Goal: Information Seeking & Learning: Learn about a topic

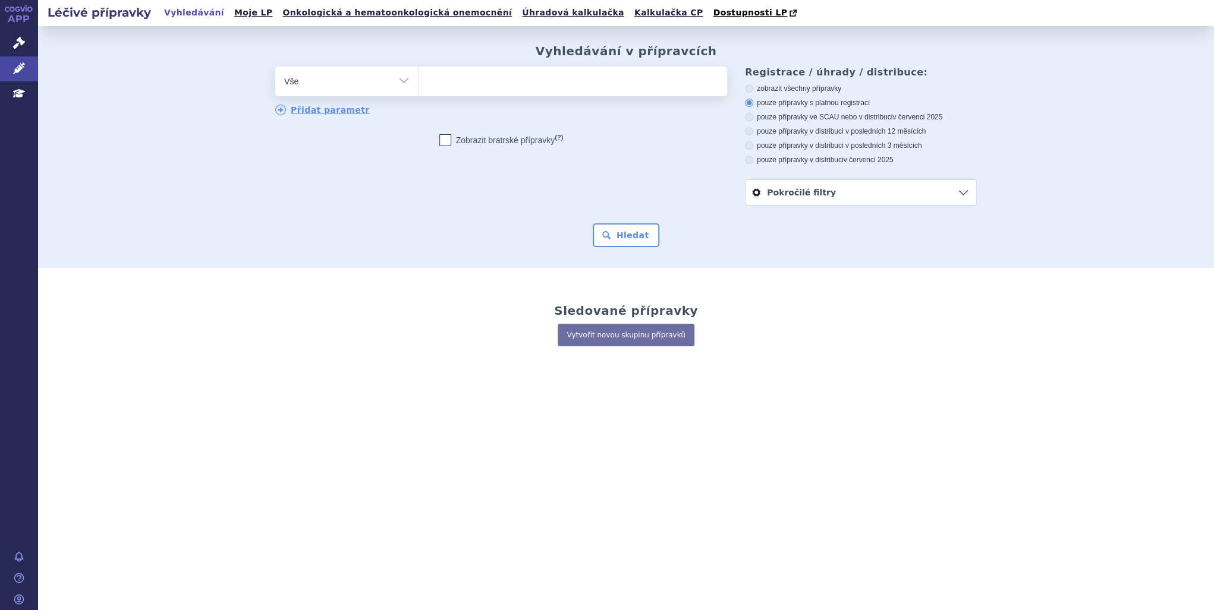
click at [524, 83] on ul at bounding box center [572, 79] width 308 height 25
click at [418, 83] on select at bounding box center [418, 81] width 1 height 30
type input "kzp"
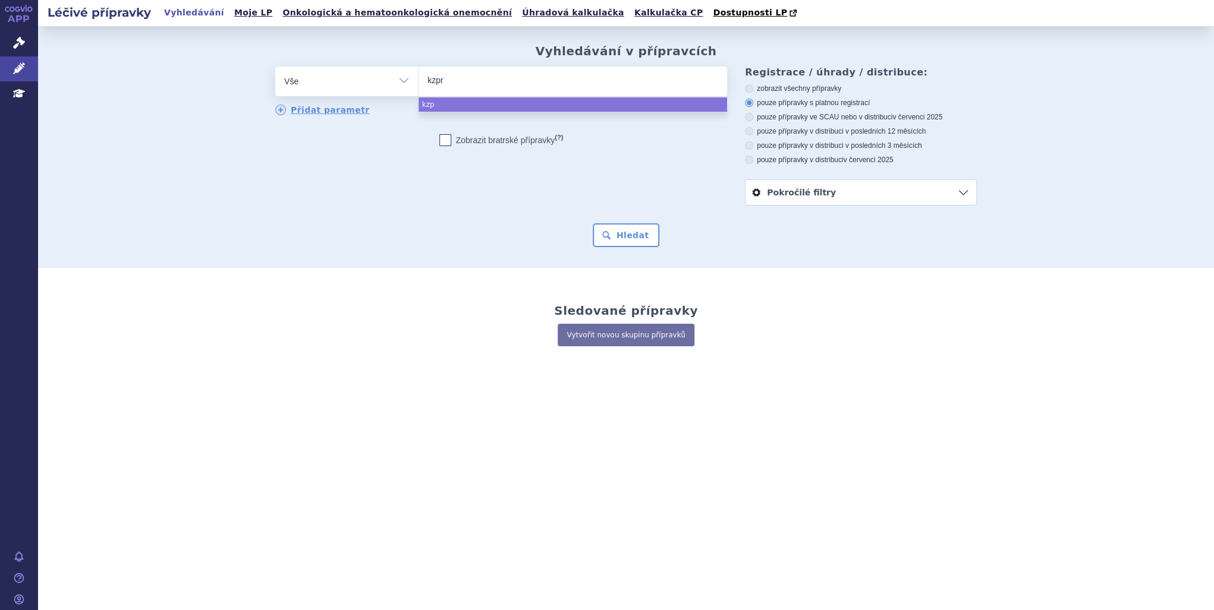
type input "kzpri"
type input "kzpr"
type input "kz"
type input "k"
type input "ky"
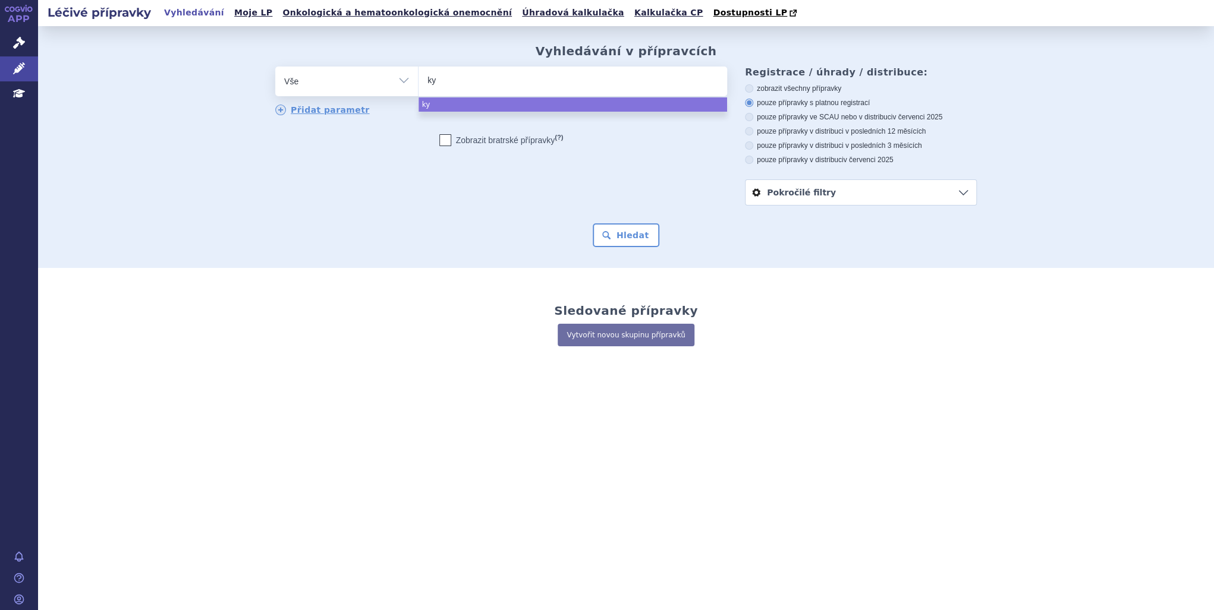
type input "kyp"
type input "kypro"
type input "kyprolis"
select select "kyprolis"
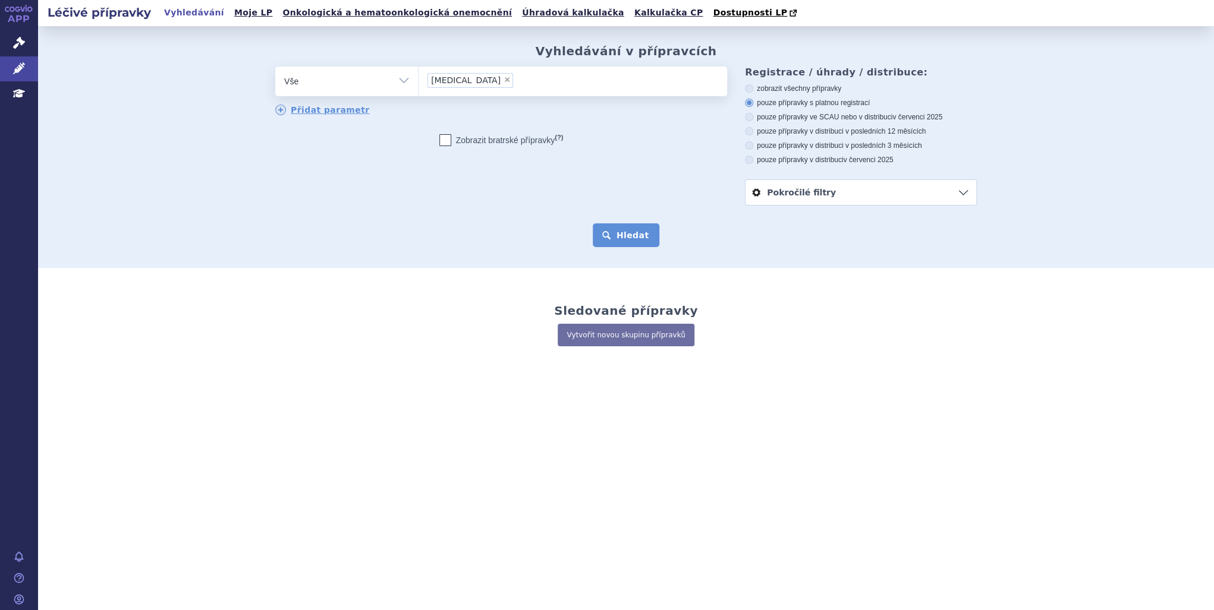
click at [629, 234] on button "Hledat" at bounding box center [626, 235] width 67 height 24
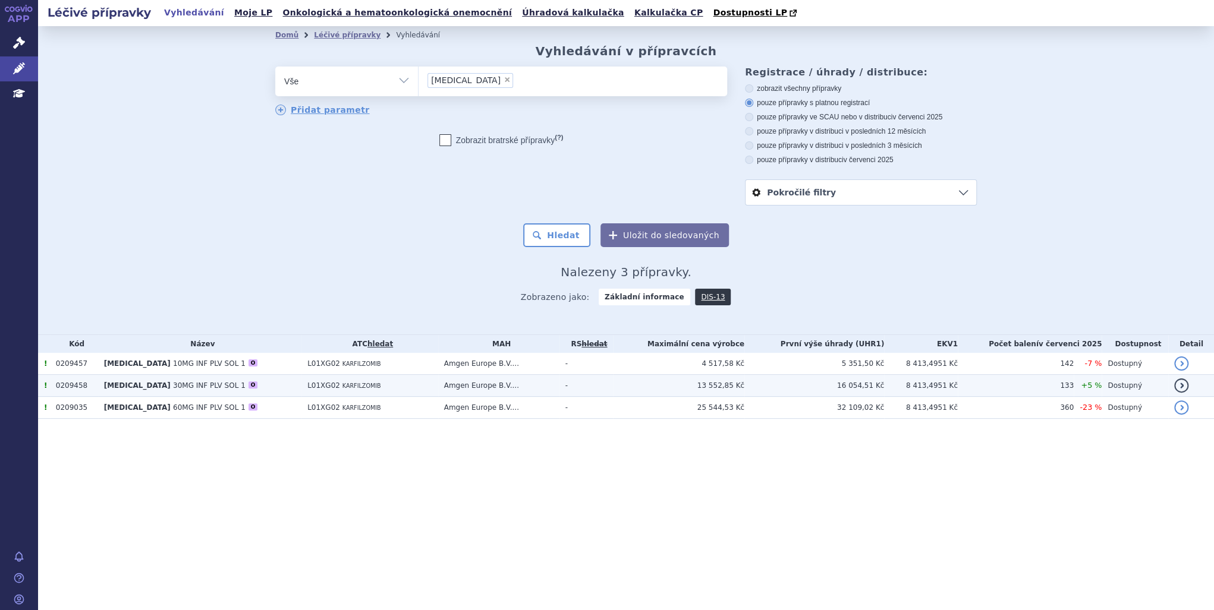
click at [559, 391] on td "Amgen Europe B.V...." at bounding box center [498, 386] width 121 height 22
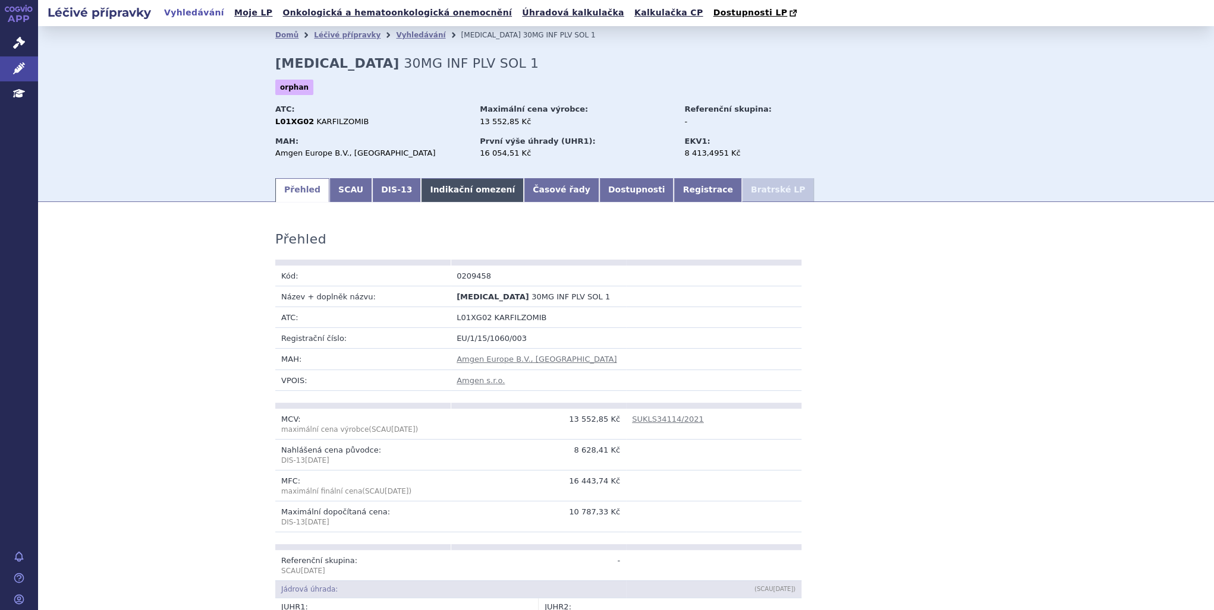
click at [459, 194] on link "Indikační omezení" at bounding box center [472, 190] width 103 height 24
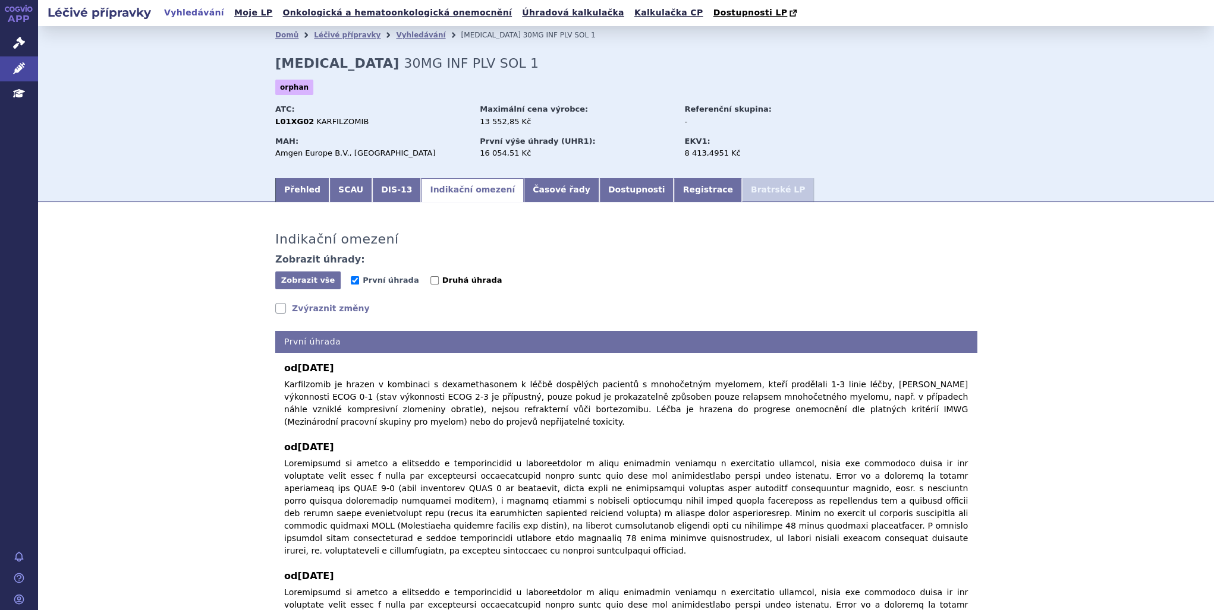
click at [443, 285] on span "Druhá úhrada" at bounding box center [472, 280] width 60 height 9
click at [439, 285] on input "Druhá úhrada" at bounding box center [434, 280] width 8 height 8
checkbox input "true"
click at [306, 183] on link "Přehled" at bounding box center [302, 190] width 54 height 24
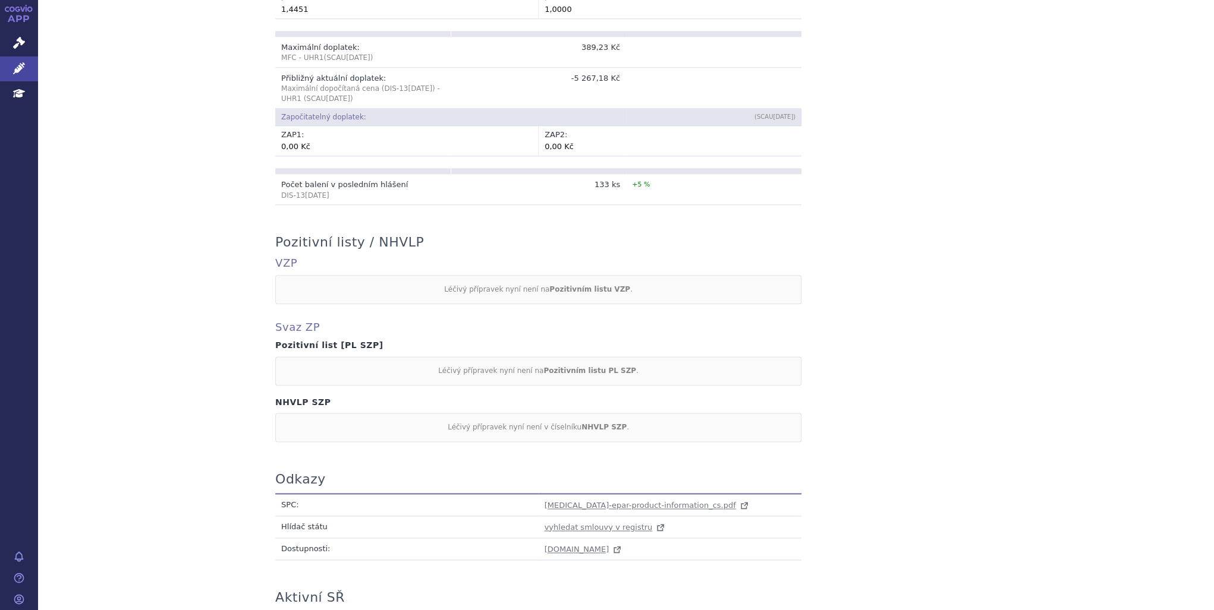
scroll to position [915, 0]
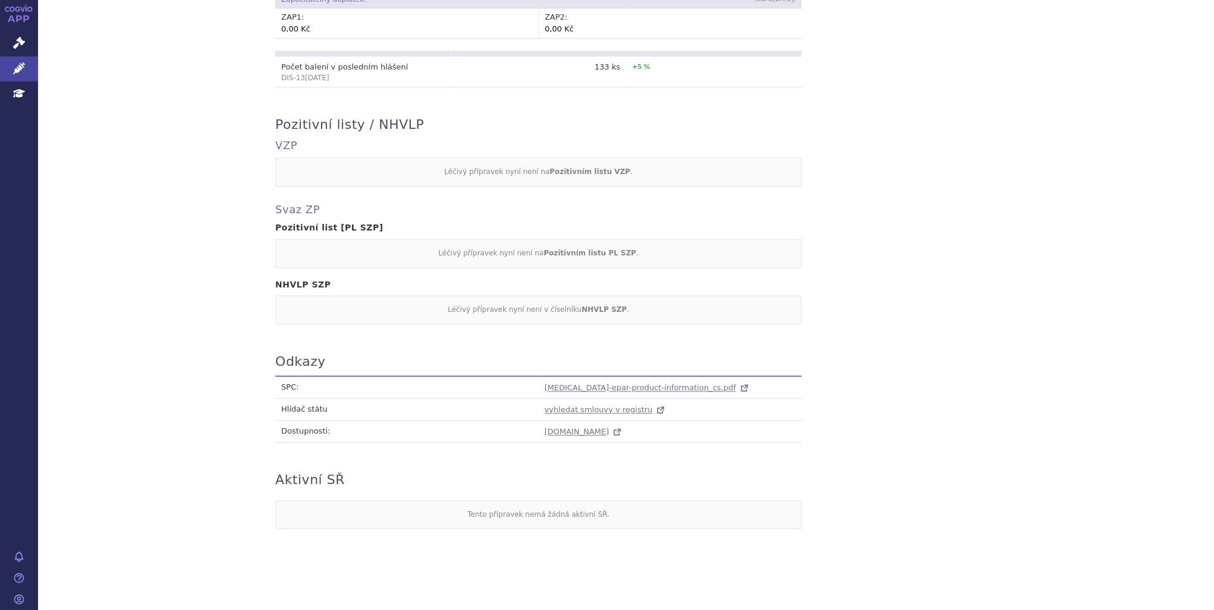
click at [663, 383] on span "kyprolis-epar-product-information_cs.pdf" at bounding box center [639, 387] width 191 height 9
click at [26, 62] on link "Léčivé přípravky" at bounding box center [19, 68] width 38 height 25
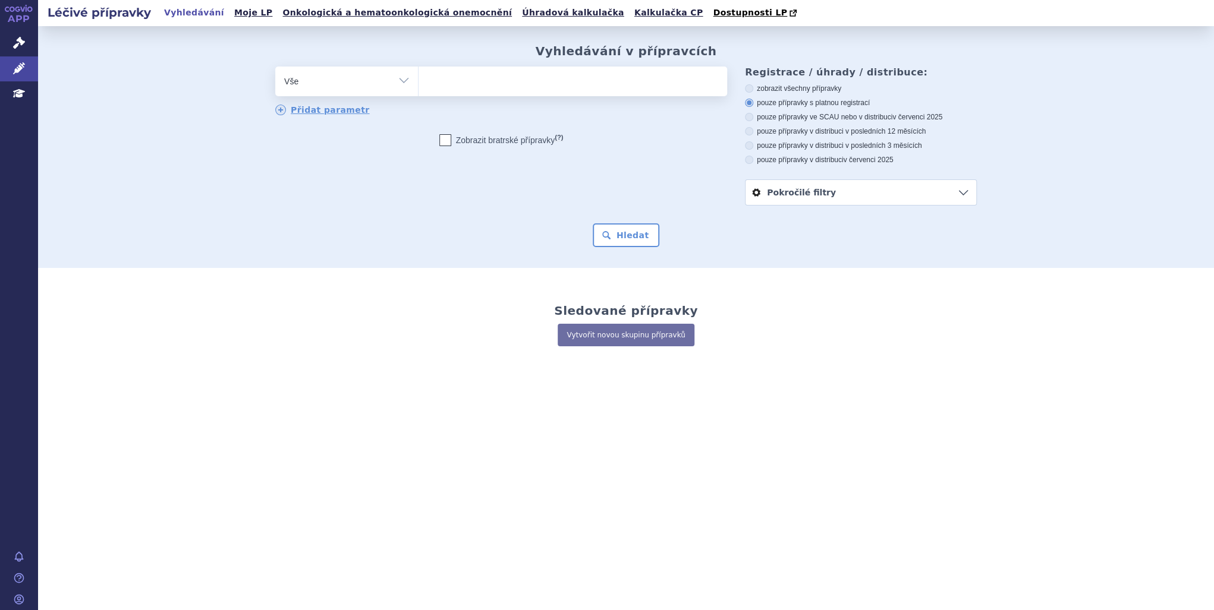
click at [597, 81] on ul at bounding box center [572, 79] width 308 height 25
click at [418, 81] on select at bounding box center [418, 81] width 1 height 30
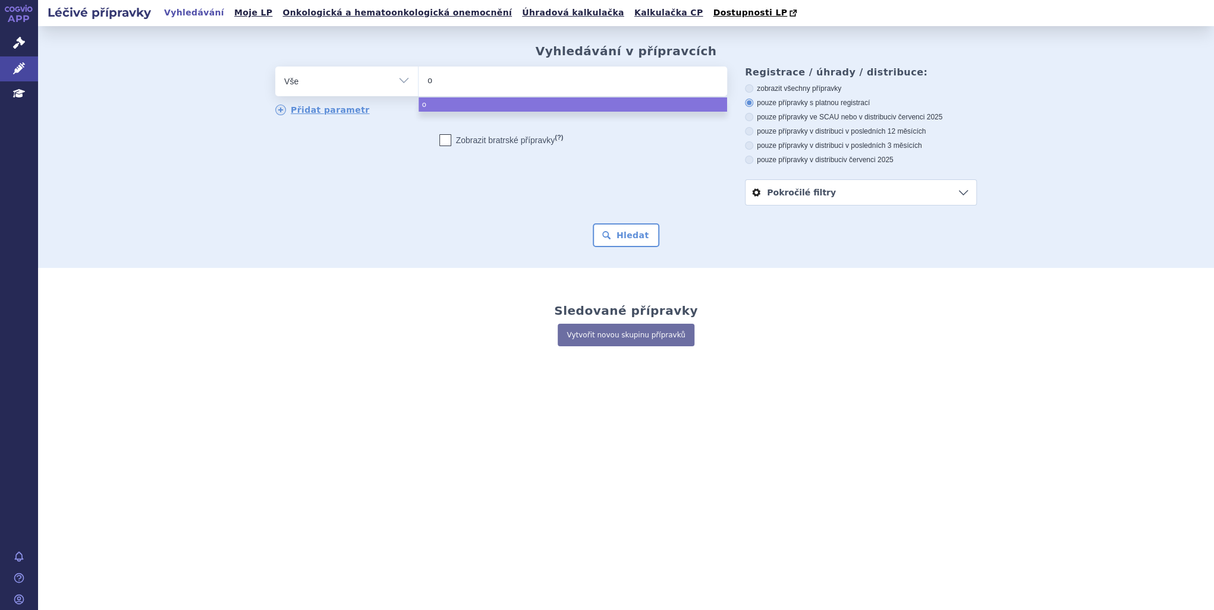
type input "op"
type input "opdiv"
type input "[MEDICAL_DATA]"
select select "[MEDICAL_DATA]"
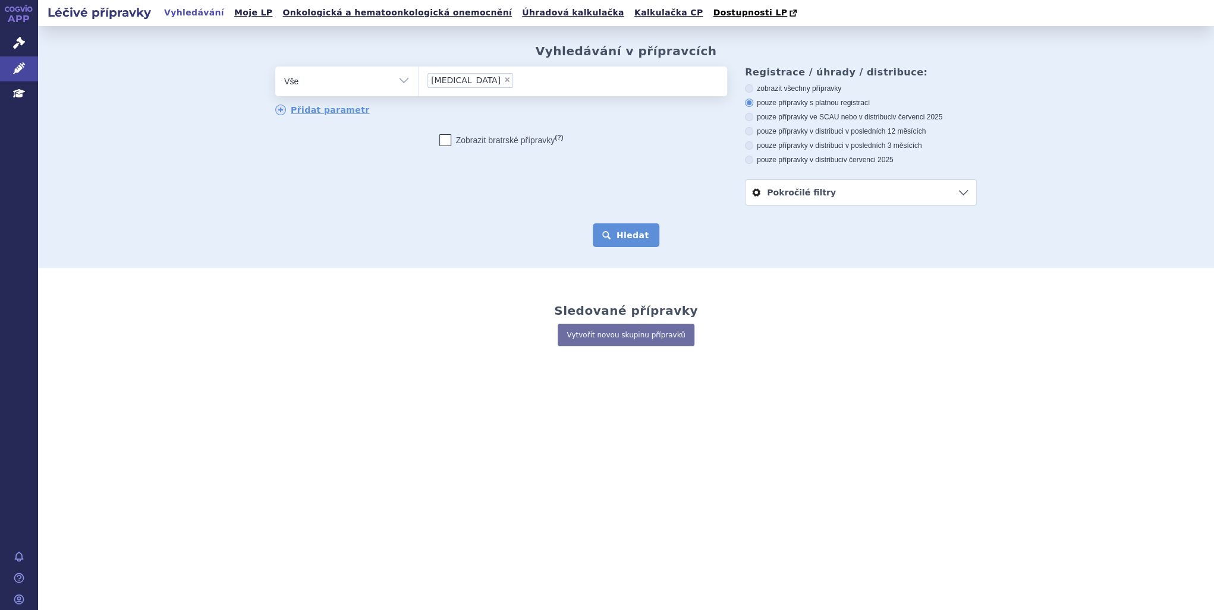
click at [654, 243] on button "Hledat" at bounding box center [626, 235] width 67 height 24
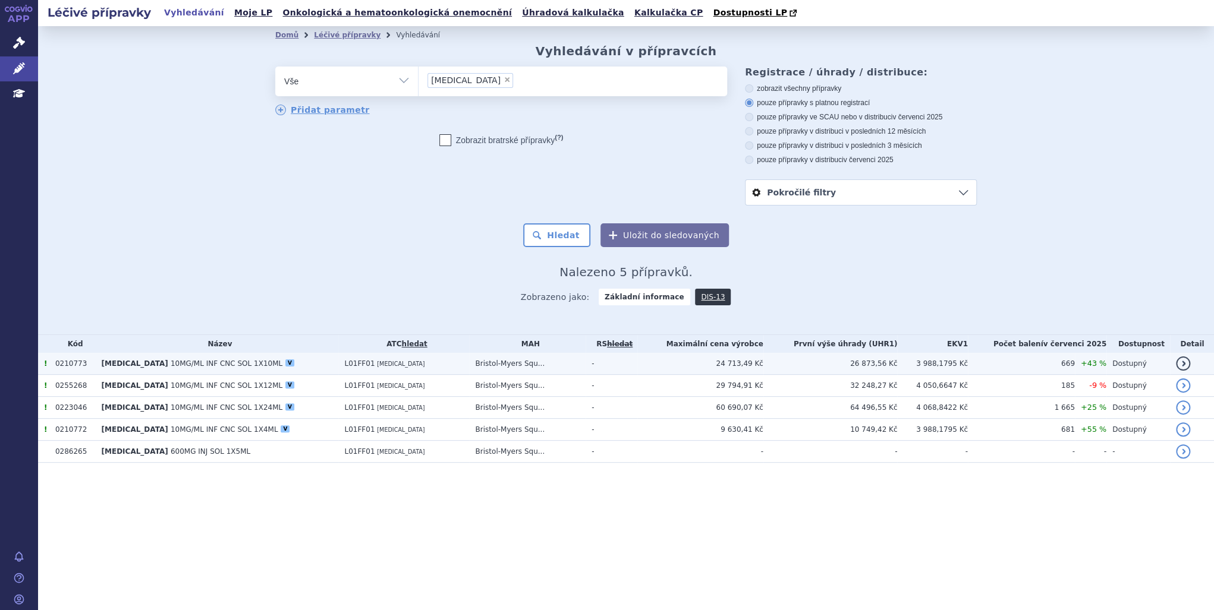
click at [530, 367] on td "Bristol-Myers Squ..." at bounding box center [527, 364] width 116 height 22
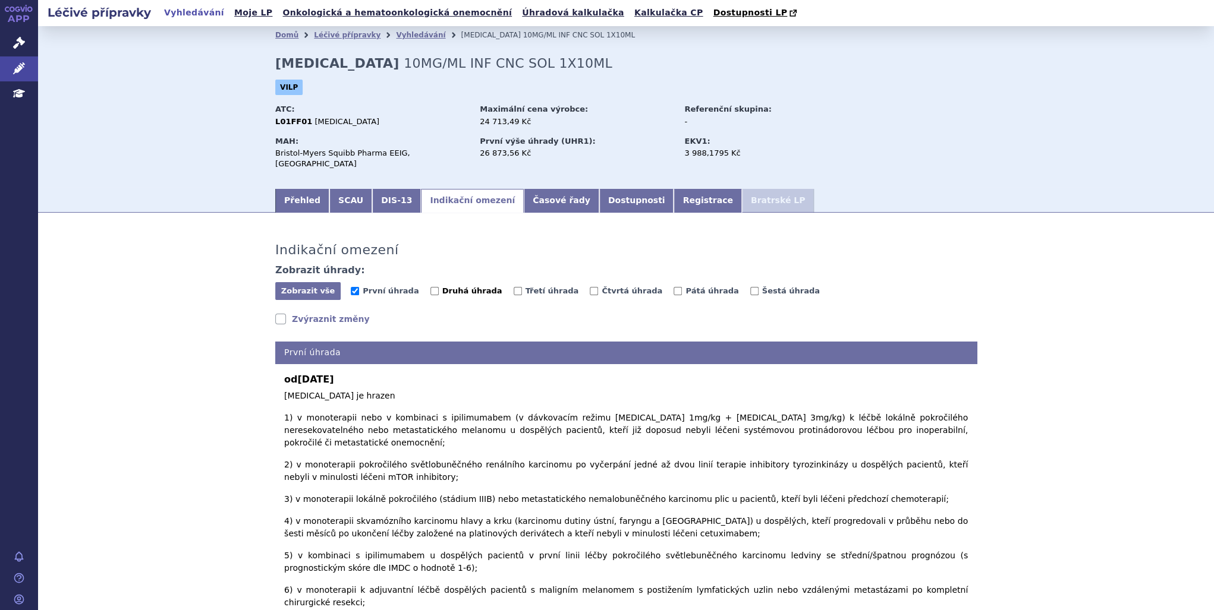
click at [430, 285] on label "Druhá úhrada" at bounding box center [466, 291] width 72 height 12
click at [430, 287] on input "Druhá úhrada" at bounding box center [434, 291] width 8 height 8
checkbox input "true"
click at [514, 287] on input "Třetí úhrada" at bounding box center [518, 291] width 8 height 8
checkbox input "true"
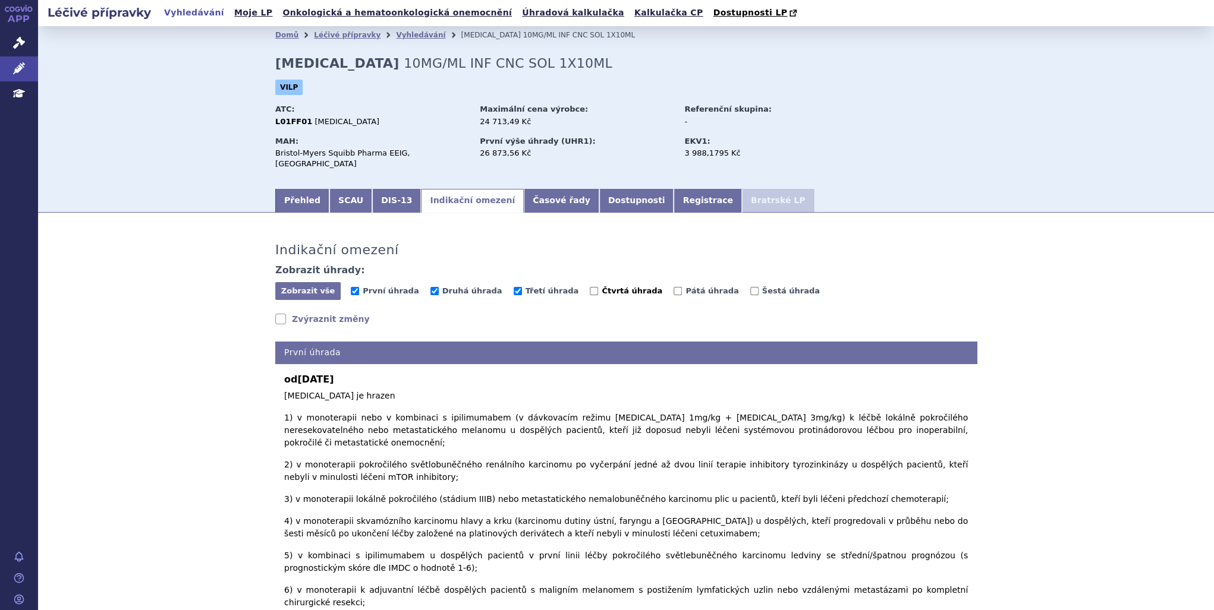
click at [602, 286] on span "Čtvrtá úhrada" at bounding box center [632, 290] width 61 height 9
click at [590, 287] on input "Čtvrtá úhrada" at bounding box center [594, 291] width 8 height 8
checkbox input "true"
click at [685, 286] on span "Pátá úhrada" at bounding box center [711, 290] width 53 height 9
click at [673, 287] on input "Pátá úhrada" at bounding box center [677, 291] width 8 height 8
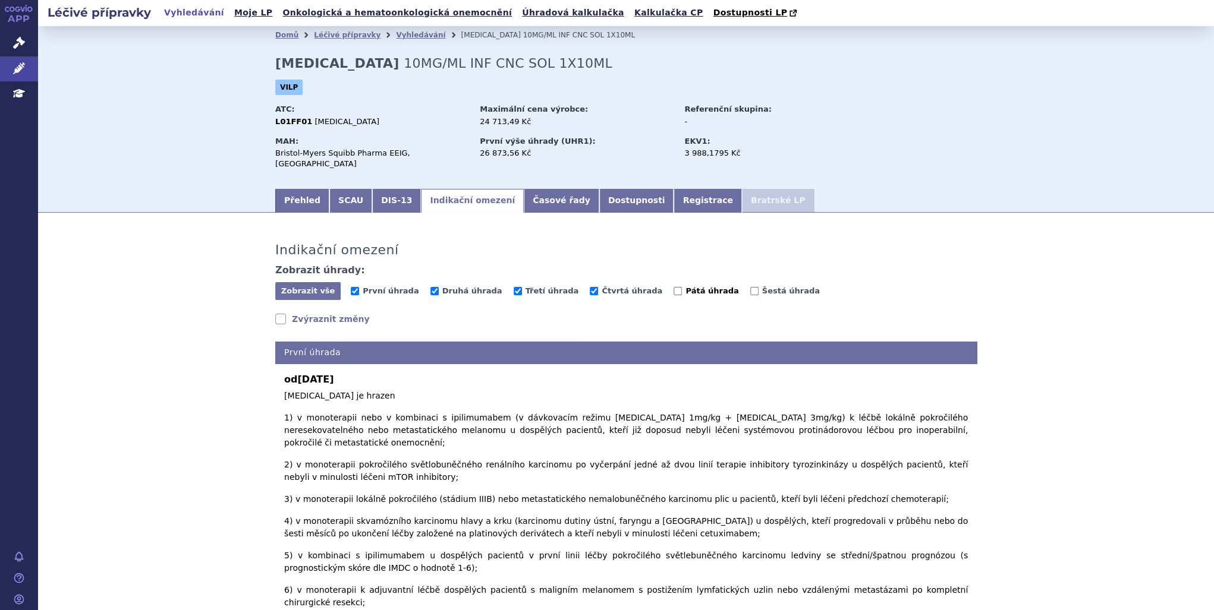
checkbox input "true"
click at [762, 286] on span "Šestá úhrada" at bounding box center [791, 290] width 58 height 9
click at [750, 287] on input "Šestá úhrada" at bounding box center [754, 291] width 8 height 8
checkbox input "true"
click at [320, 286] on span "Zobrazit vše" at bounding box center [308, 290] width 54 height 9
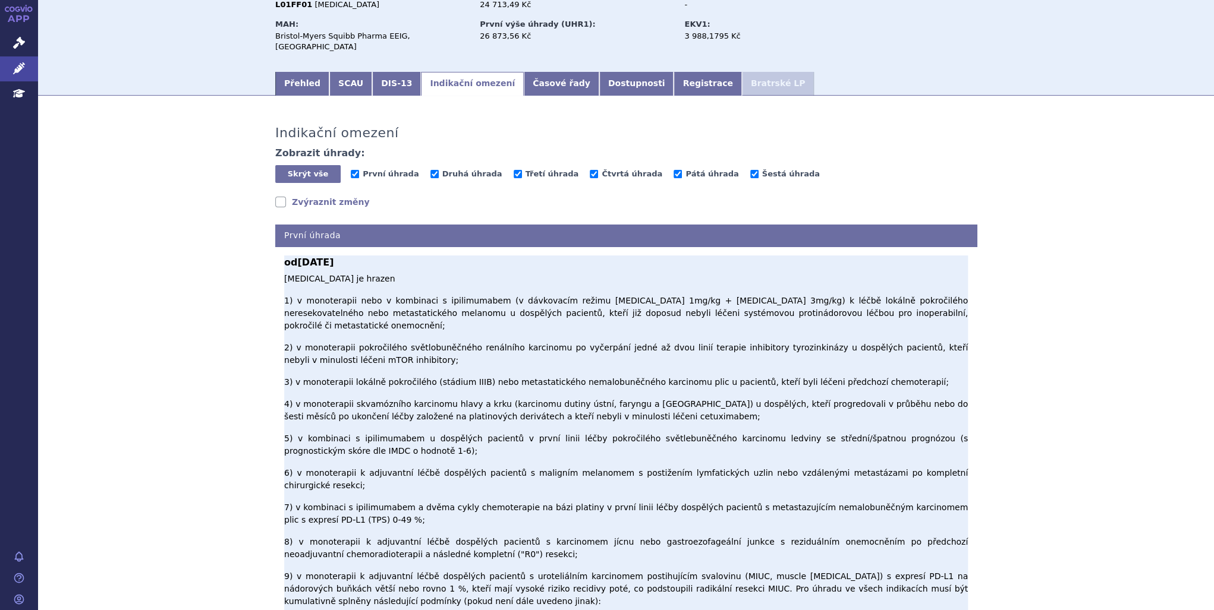
scroll to position [95, 0]
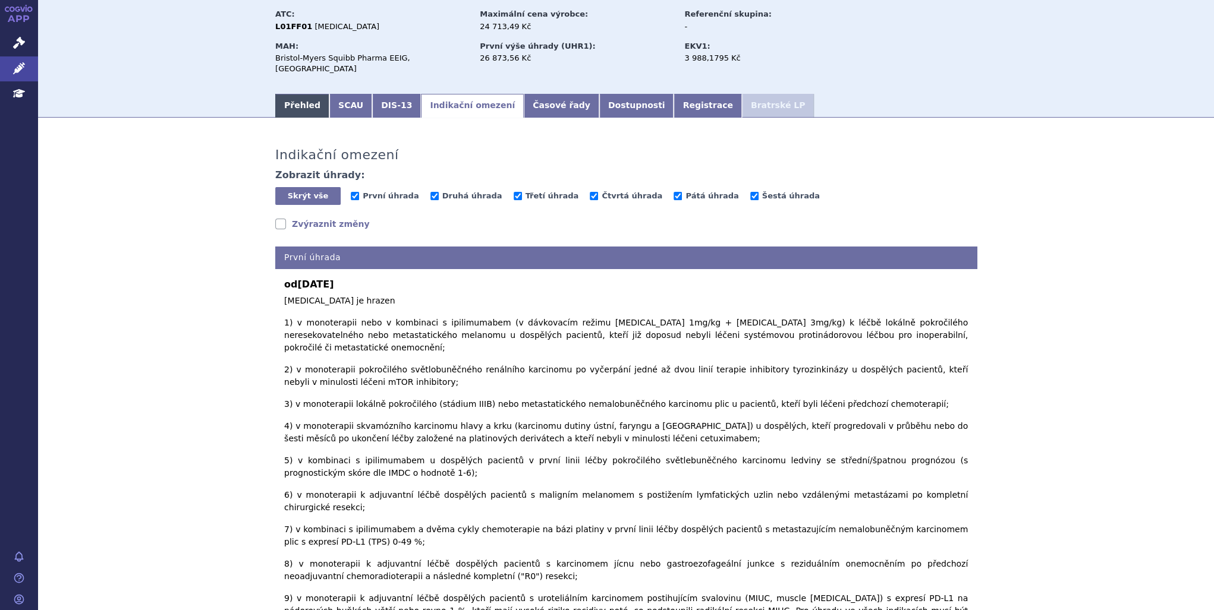
click at [294, 105] on link "Přehled" at bounding box center [302, 106] width 54 height 24
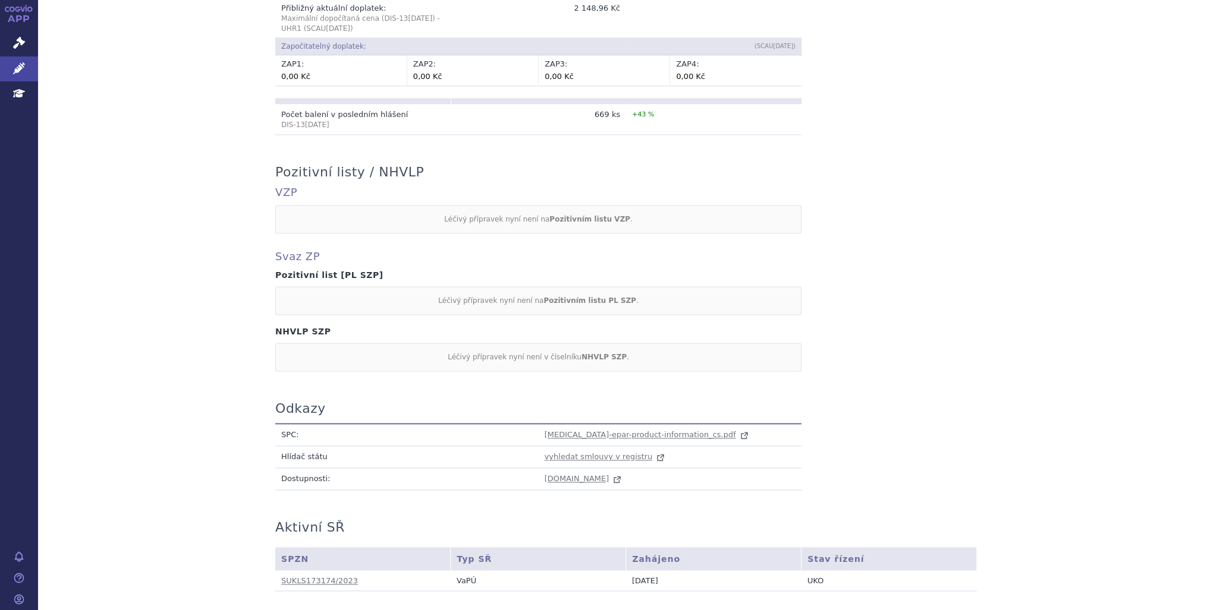
scroll to position [931, 0]
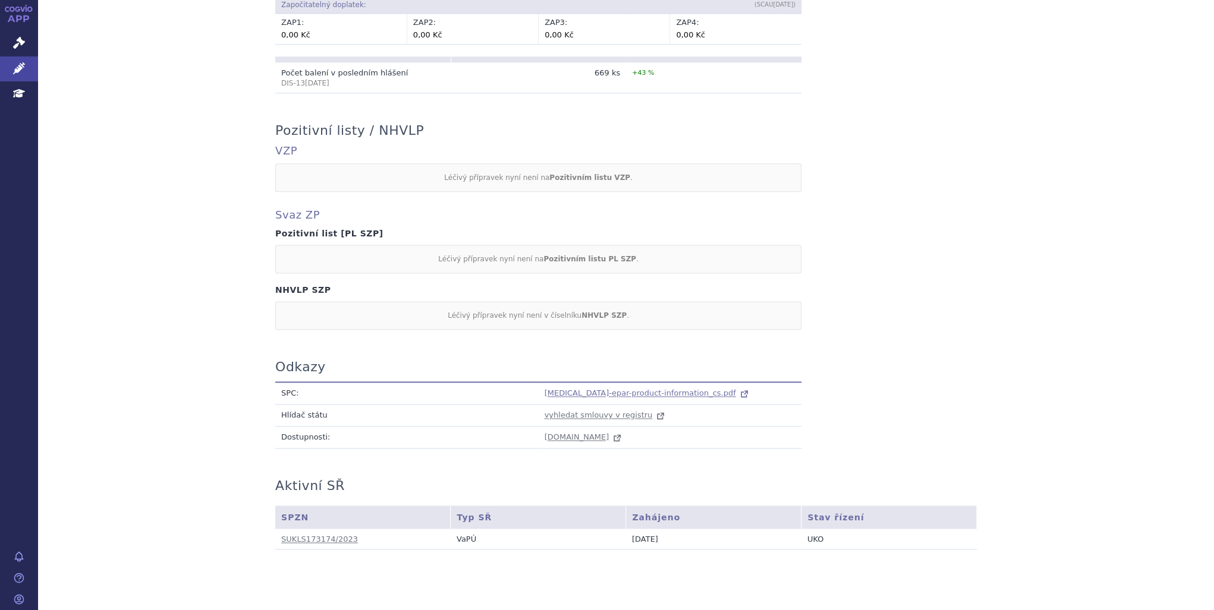
click at [661, 389] on span "opdivo-epar-product-information_cs.pdf" at bounding box center [639, 393] width 191 height 9
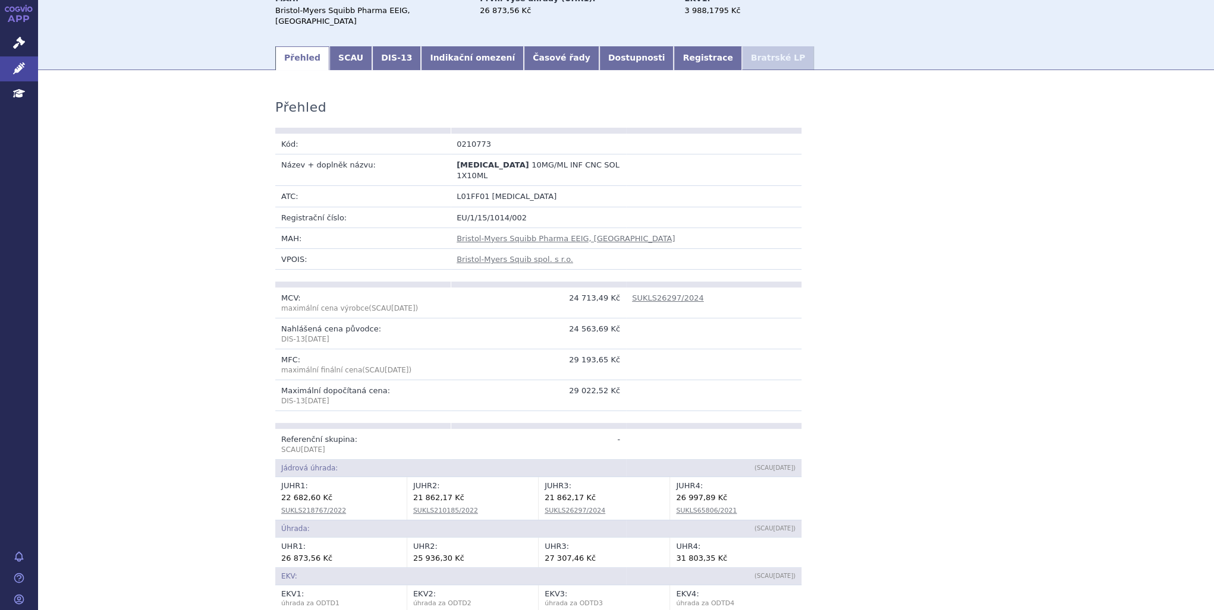
scroll to position [0, 0]
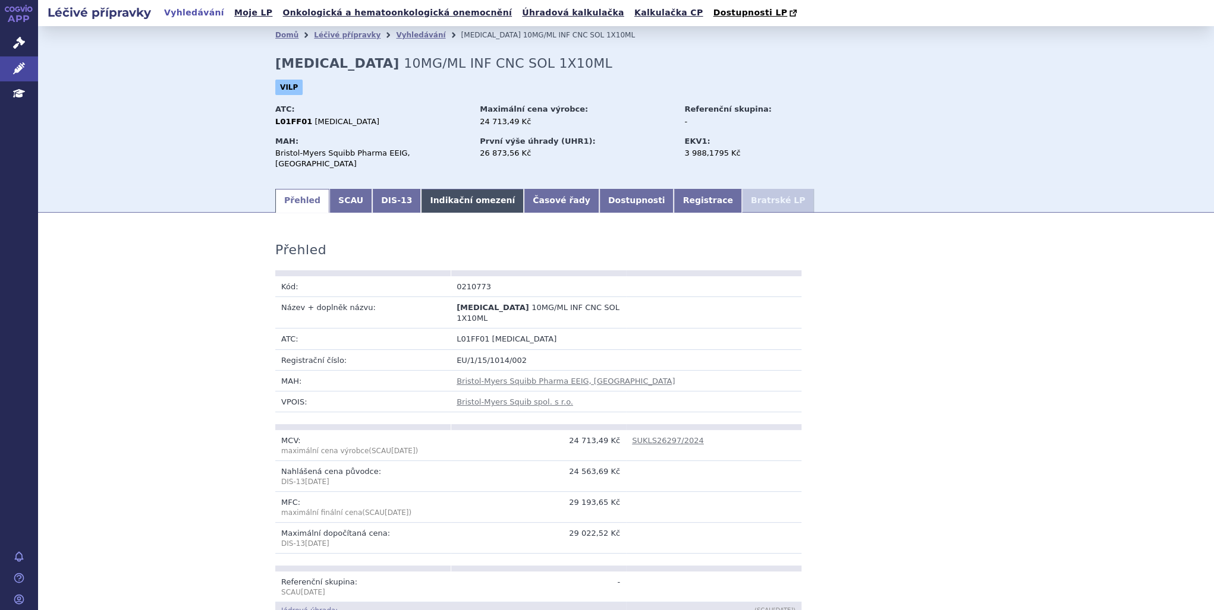
click at [421, 194] on link "Indikační omezení" at bounding box center [472, 201] width 103 height 24
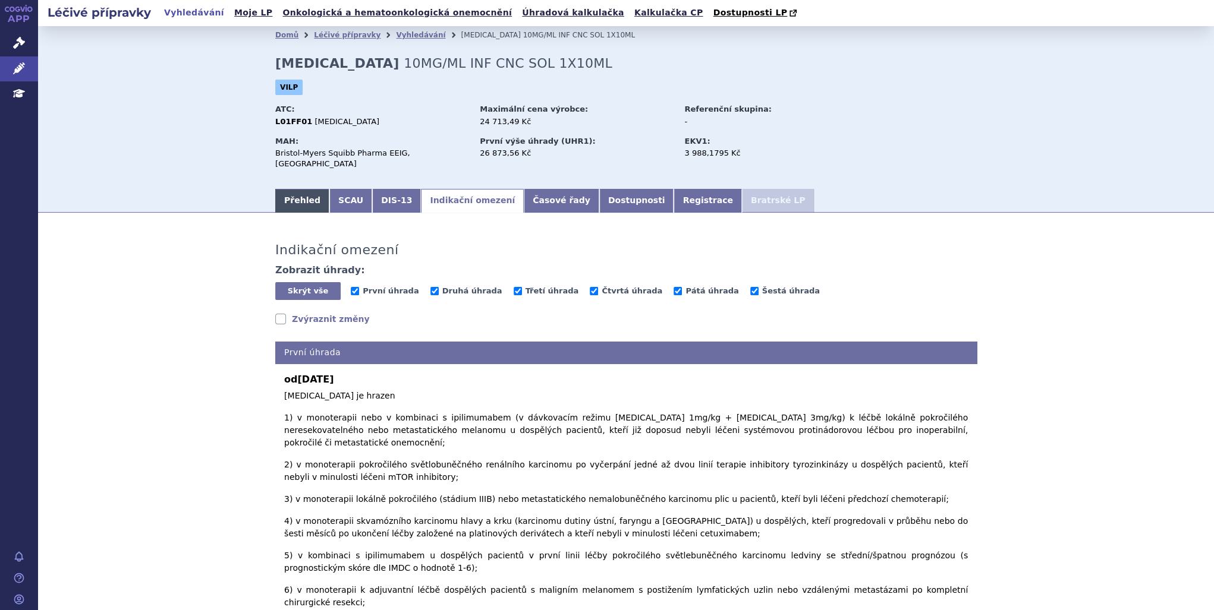
click at [310, 193] on link "Přehled" at bounding box center [302, 201] width 54 height 24
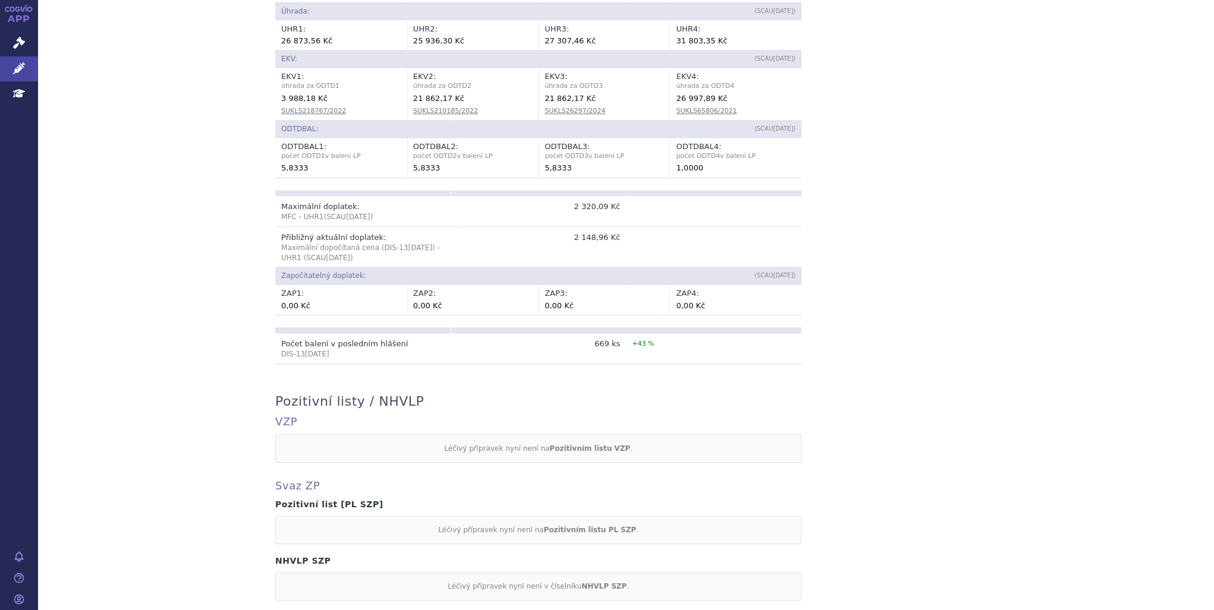
scroll to position [808, 0]
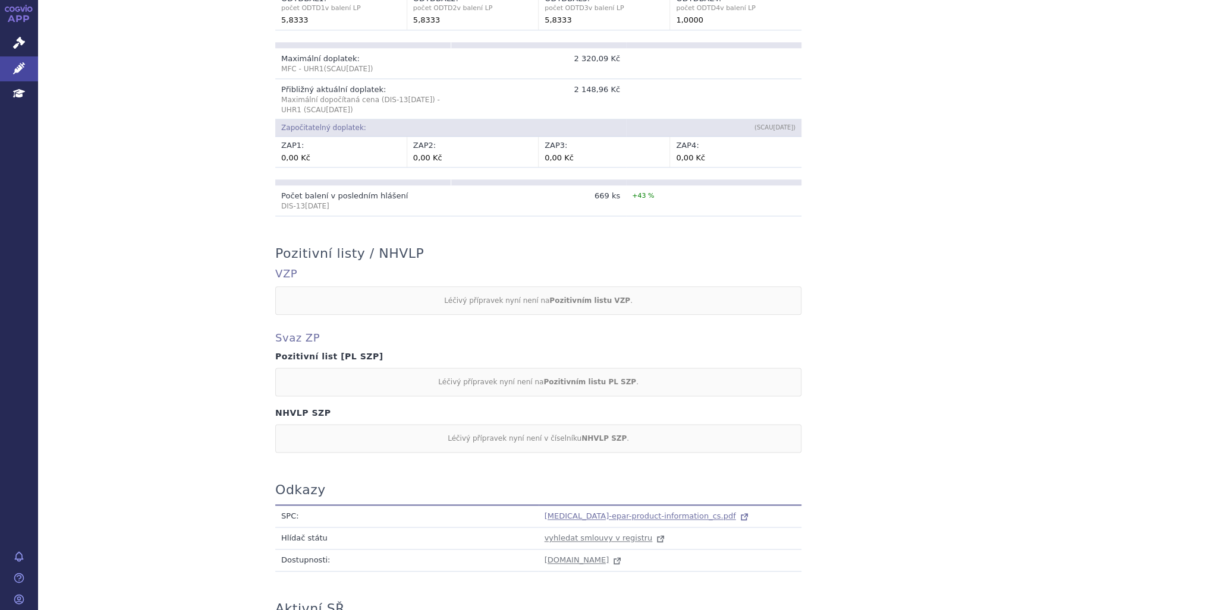
click at [662, 512] on span "opdivo-epar-product-information_cs.pdf" at bounding box center [639, 516] width 191 height 9
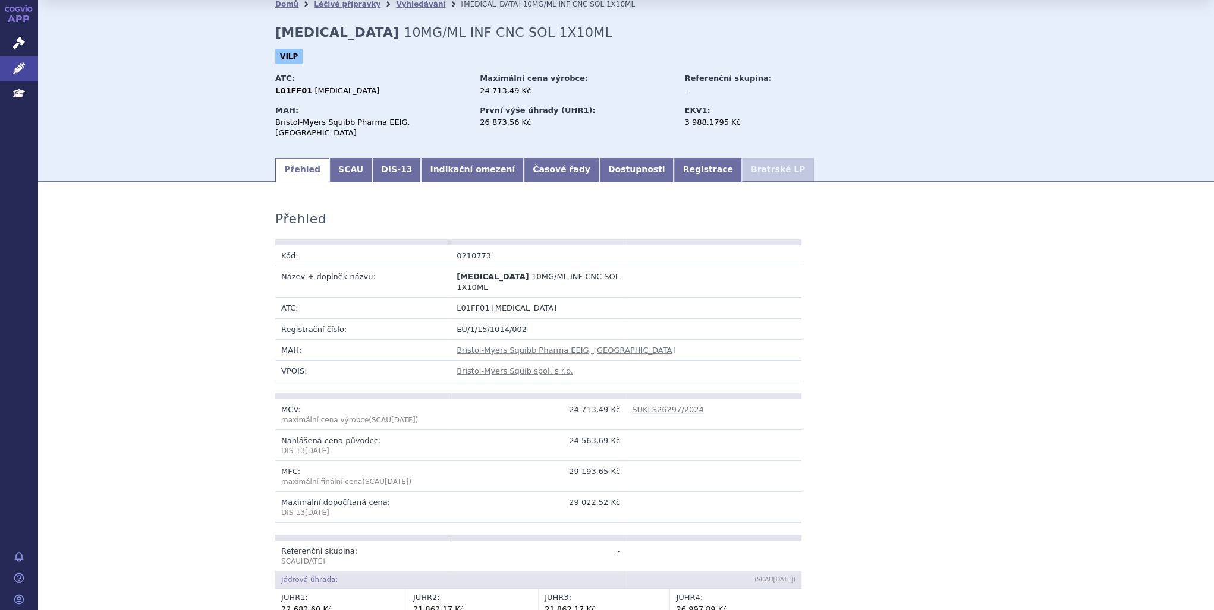
scroll to position [48, 0]
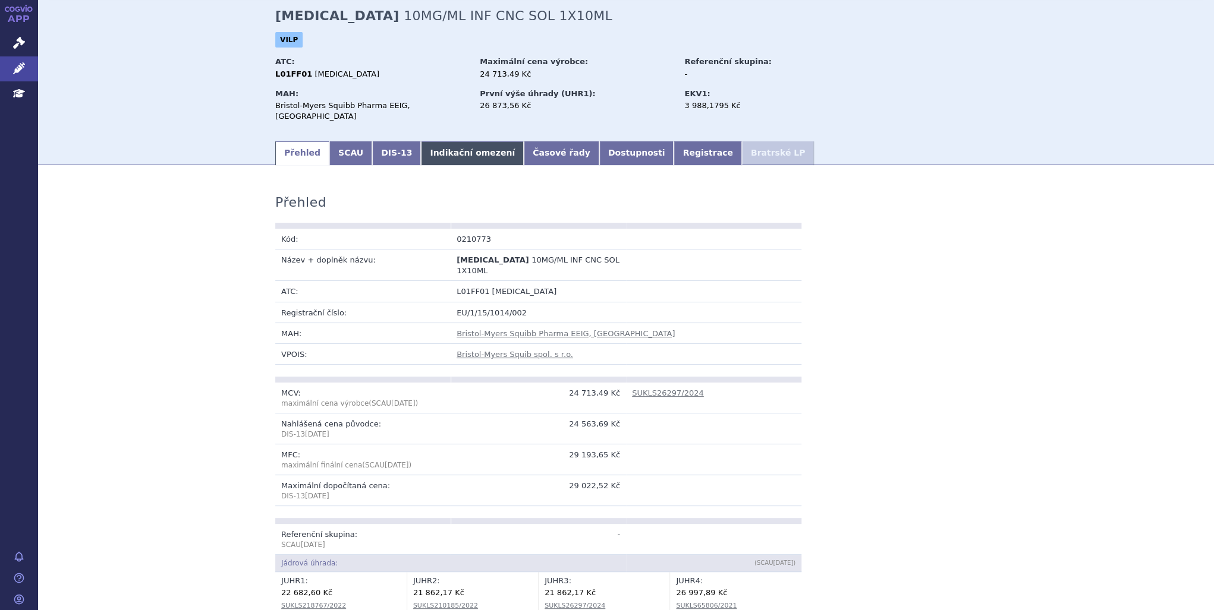
click at [430, 148] on link "Indikační omezení" at bounding box center [472, 153] width 103 height 24
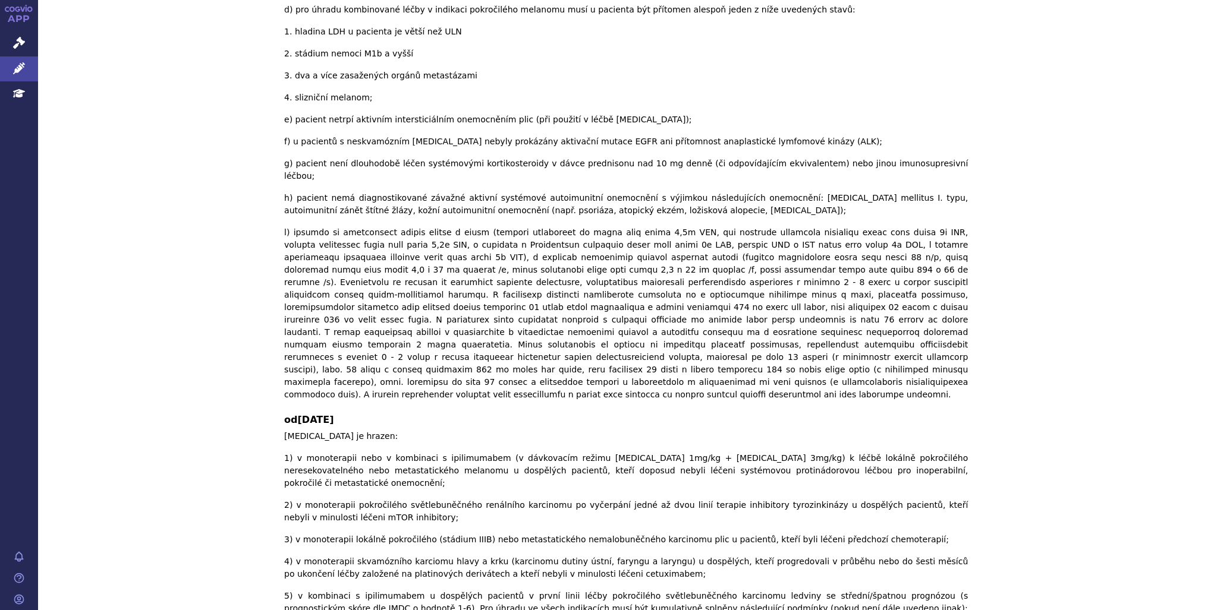
scroll to position [2377, 0]
click at [14, 67] on icon at bounding box center [19, 68] width 12 height 12
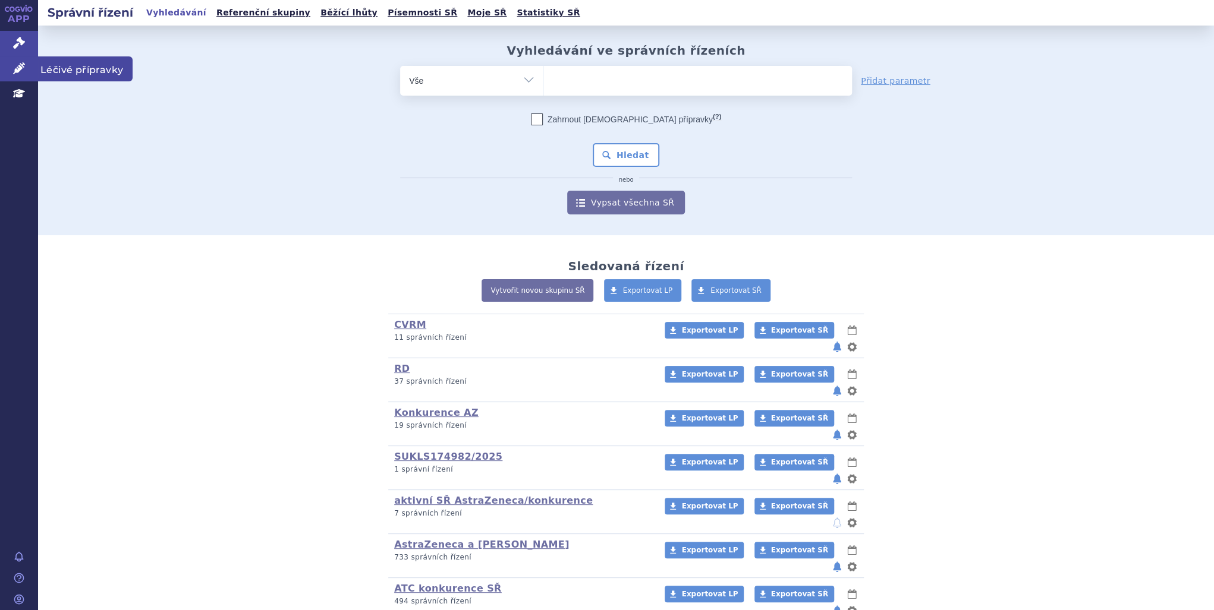
click at [14, 72] on icon at bounding box center [19, 68] width 12 height 12
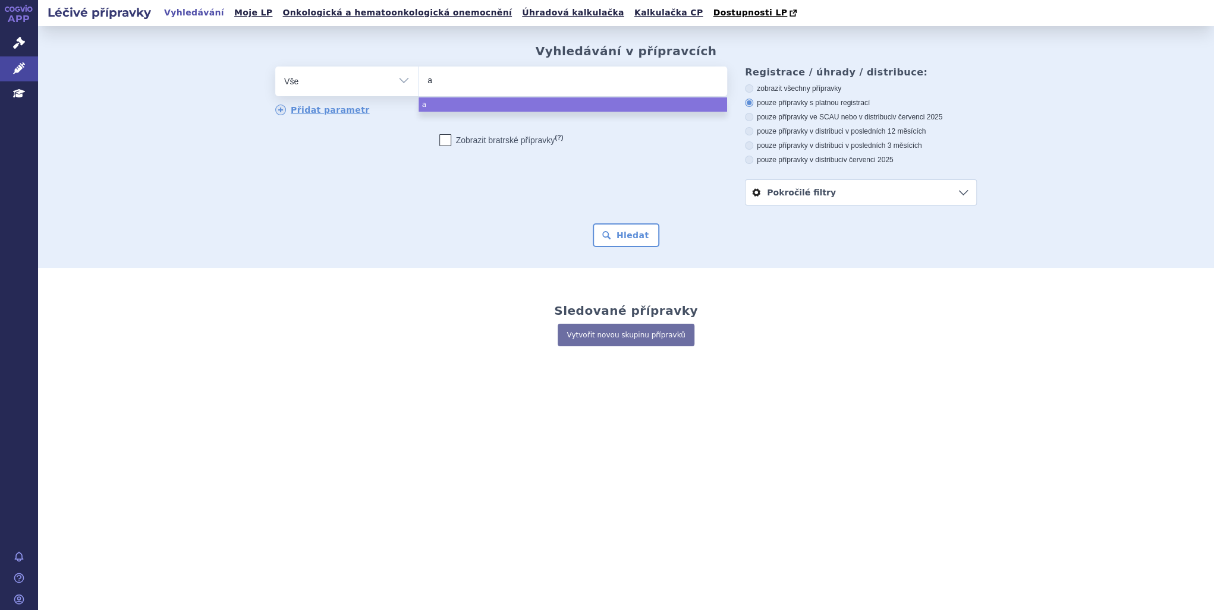
type input "av"
type input "avel"
type input "avelu"
type input "[MEDICAL_DATA]"
select select "[MEDICAL_DATA]"
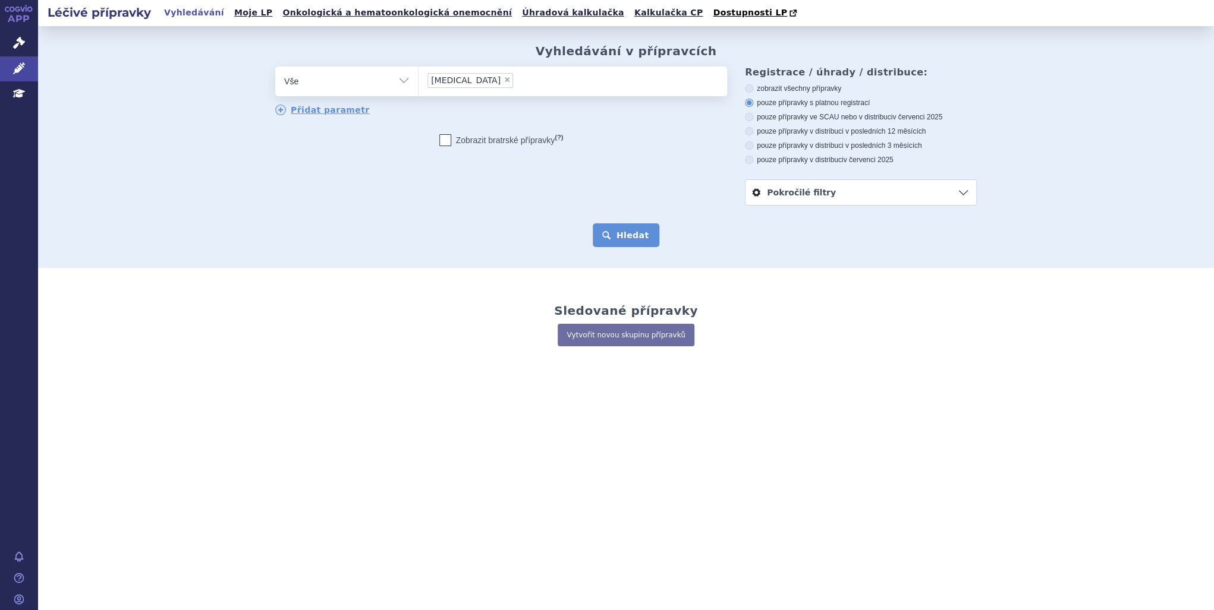
click at [654, 247] on button "Hledat" at bounding box center [626, 235] width 67 height 24
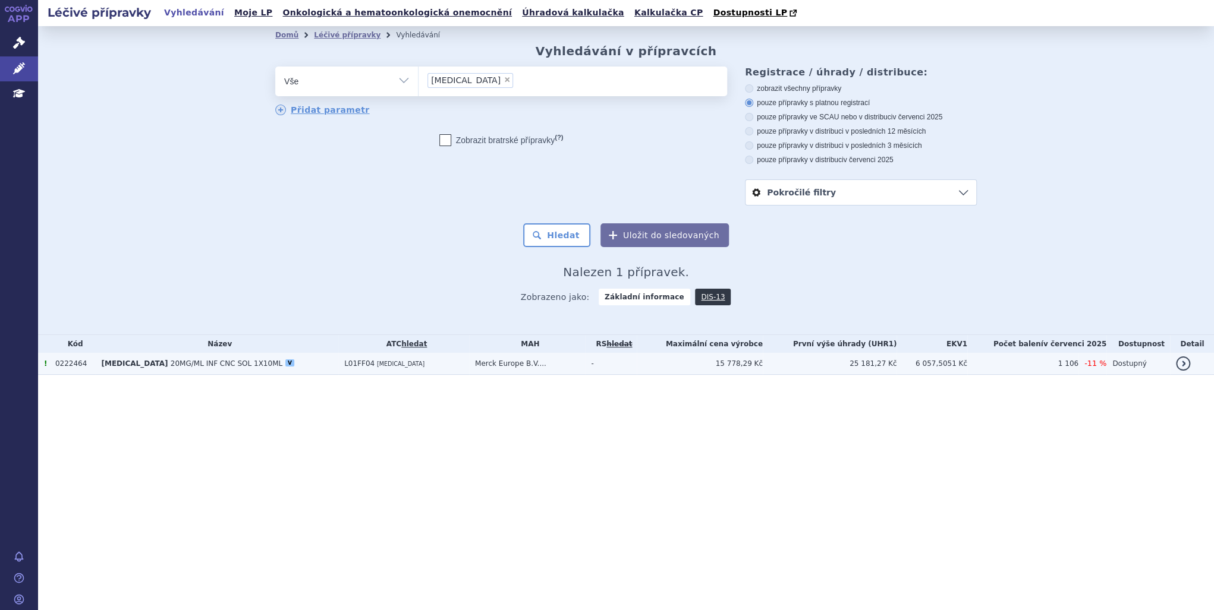
click at [435, 366] on td "L01FF04 [MEDICAL_DATA]" at bounding box center [403, 364] width 131 height 22
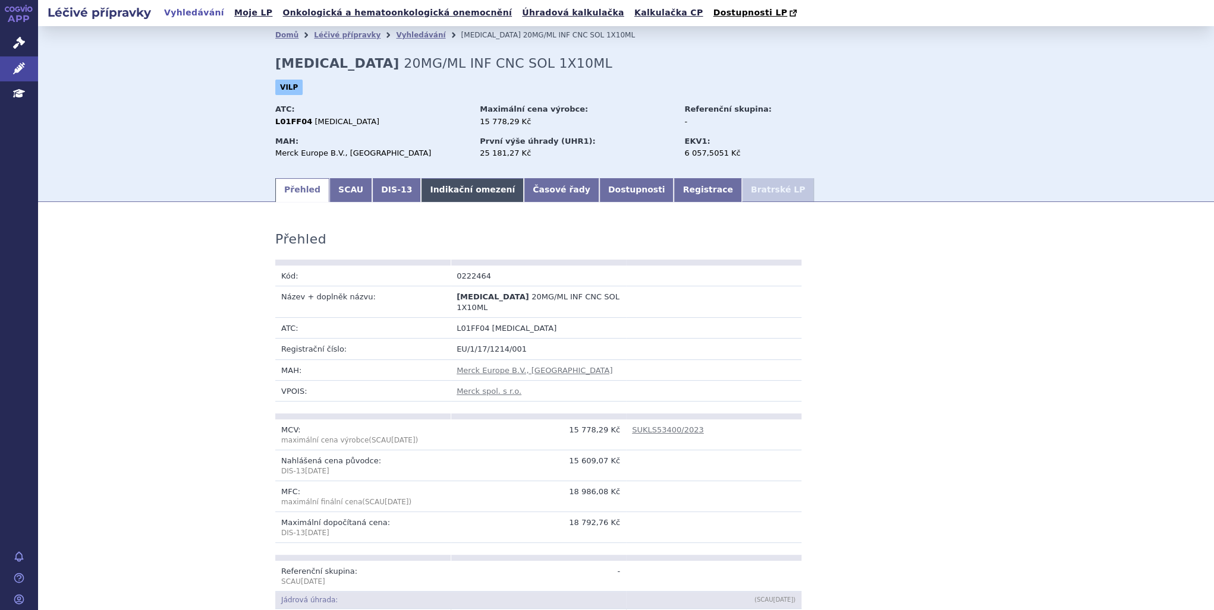
click at [447, 200] on link "Indikační omezení" at bounding box center [472, 190] width 103 height 24
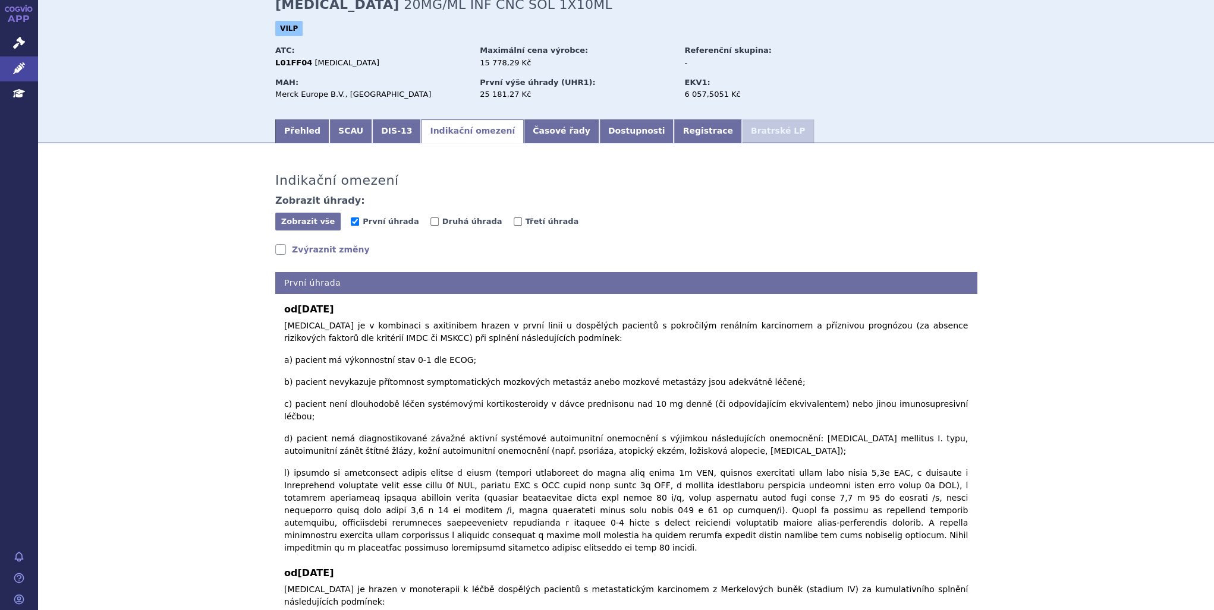
scroll to position [95, 0]
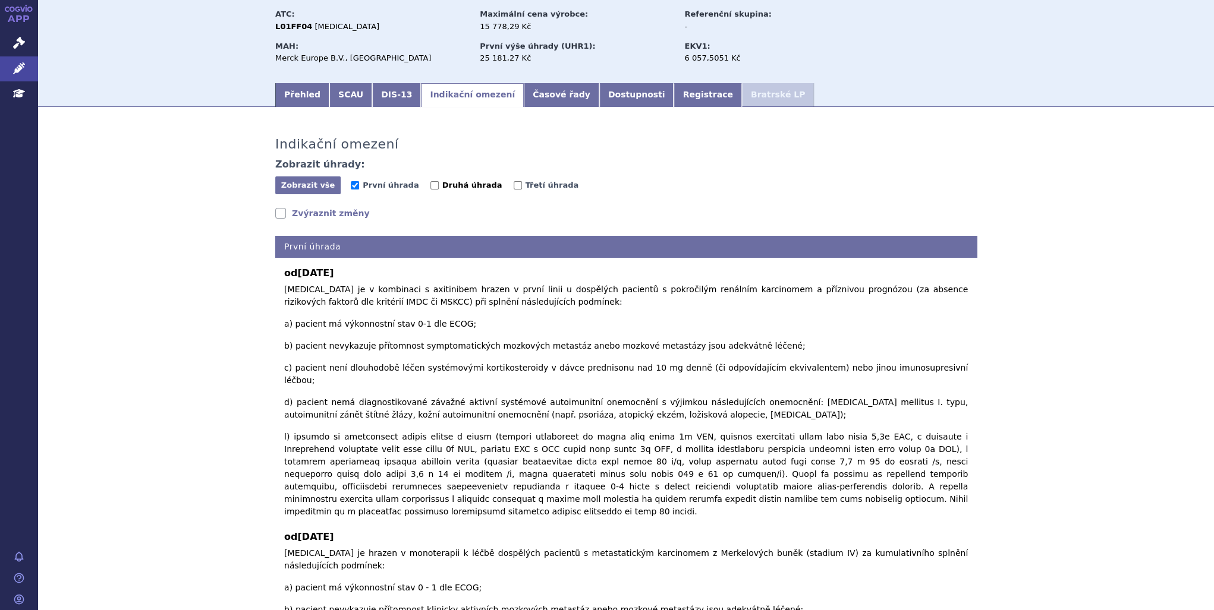
click at [456, 190] on span "Druhá úhrada" at bounding box center [472, 185] width 60 height 9
click at [439, 190] on input "Druhá úhrada" at bounding box center [434, 185] width 8 height 8
checkbox input "true"
click at [525, 182] on span "Třetí úhrada" at bounding box center [551, 185] width 53 height 9
click at [516, 182] on input "Třetí úhrada" at bounding box center [518, 185] width 8 height 8
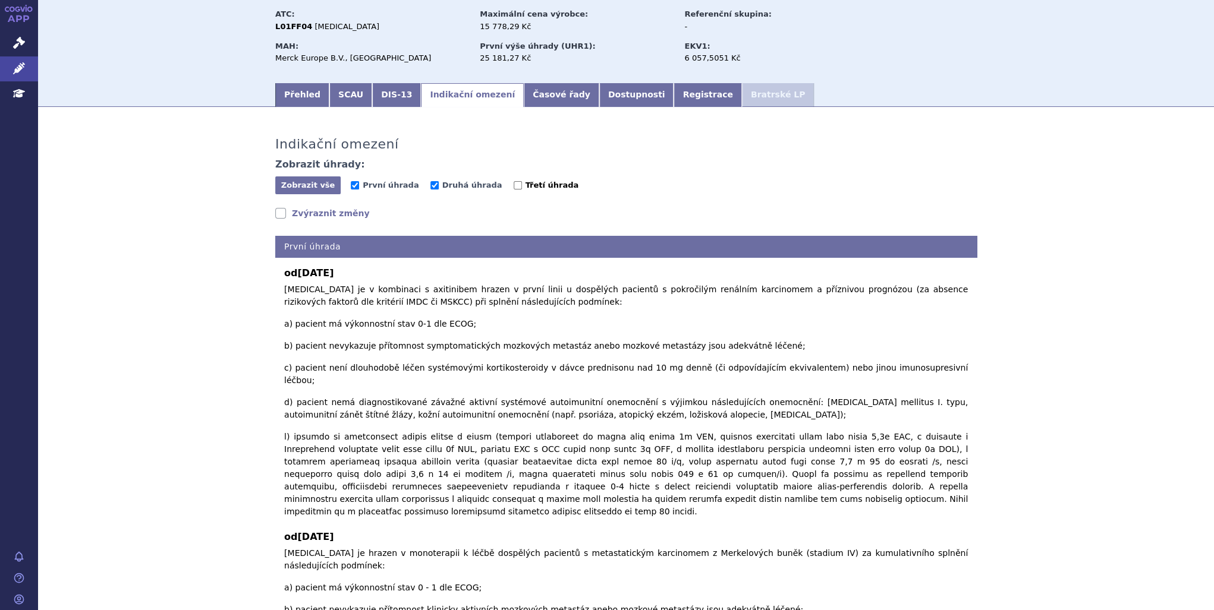
checkbox input "true"
click at [316, 189] on span "Zobrazit vše" at bounding box center [308, 185] width 54 height 9
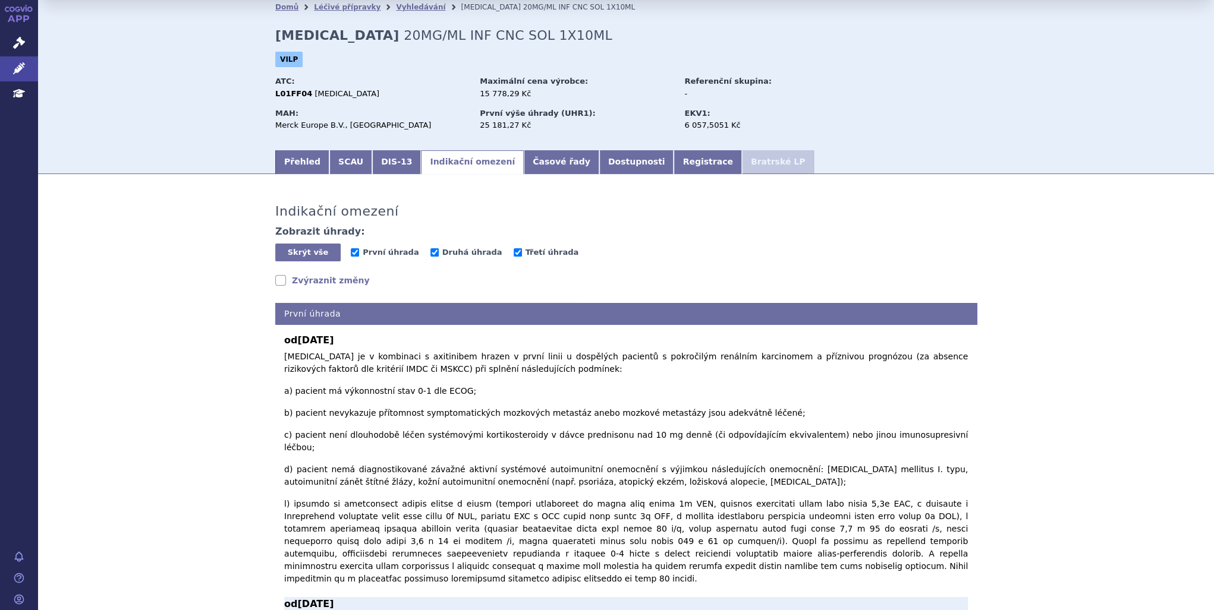
scroll to position [0, 0]
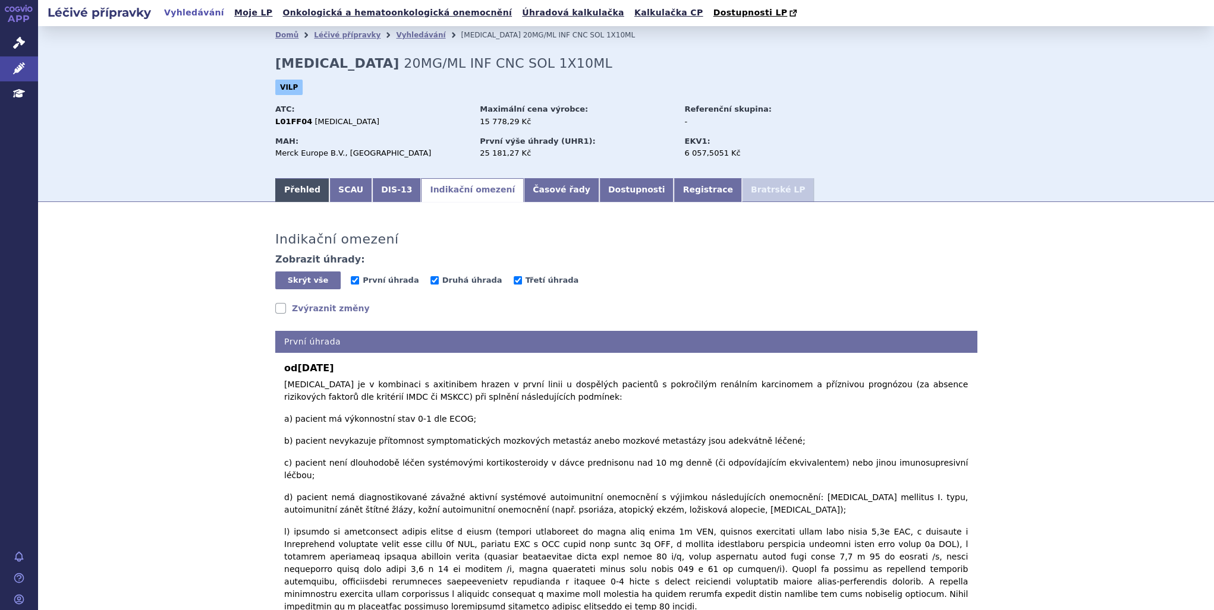
click at [304, 193] on link "Přehled" at bounding box center [302, 190] width 54 height 24
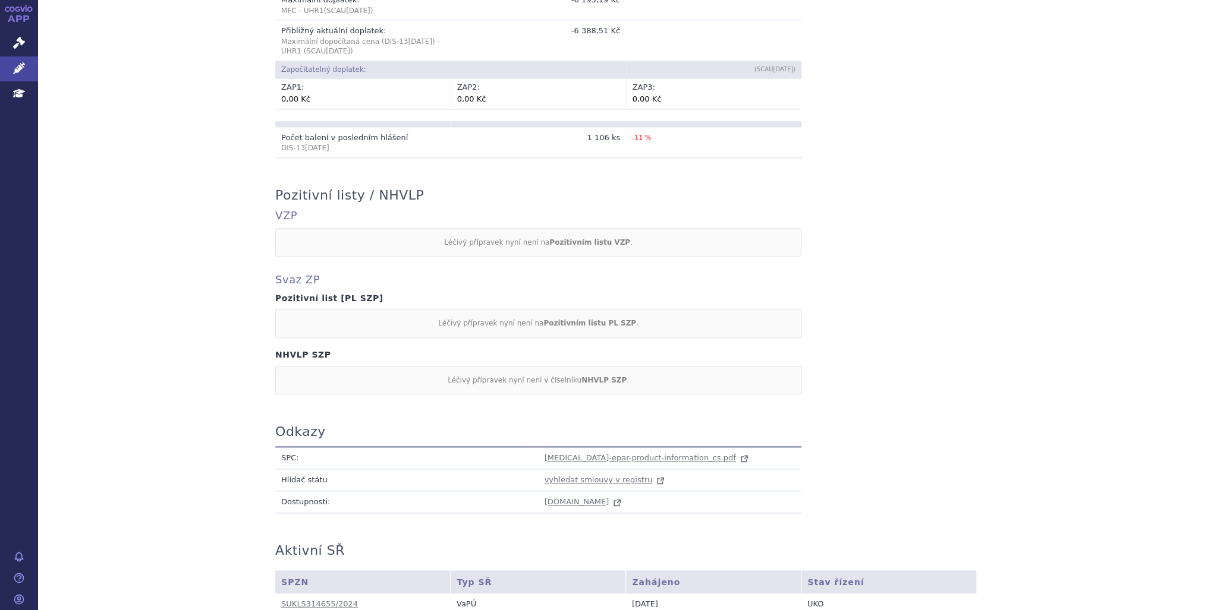
scroll to position [931, 0]
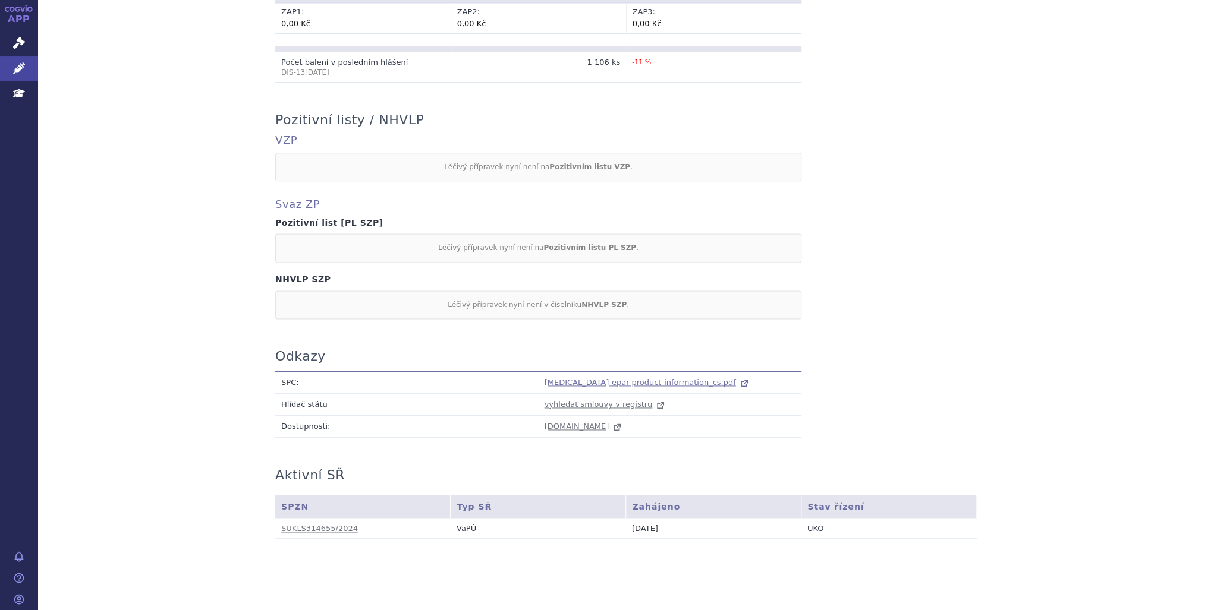
click at [594, 378] on span "bavencio-epar-product-information_cs.pdf" at bounding box center [639, 382] width 191 height 9
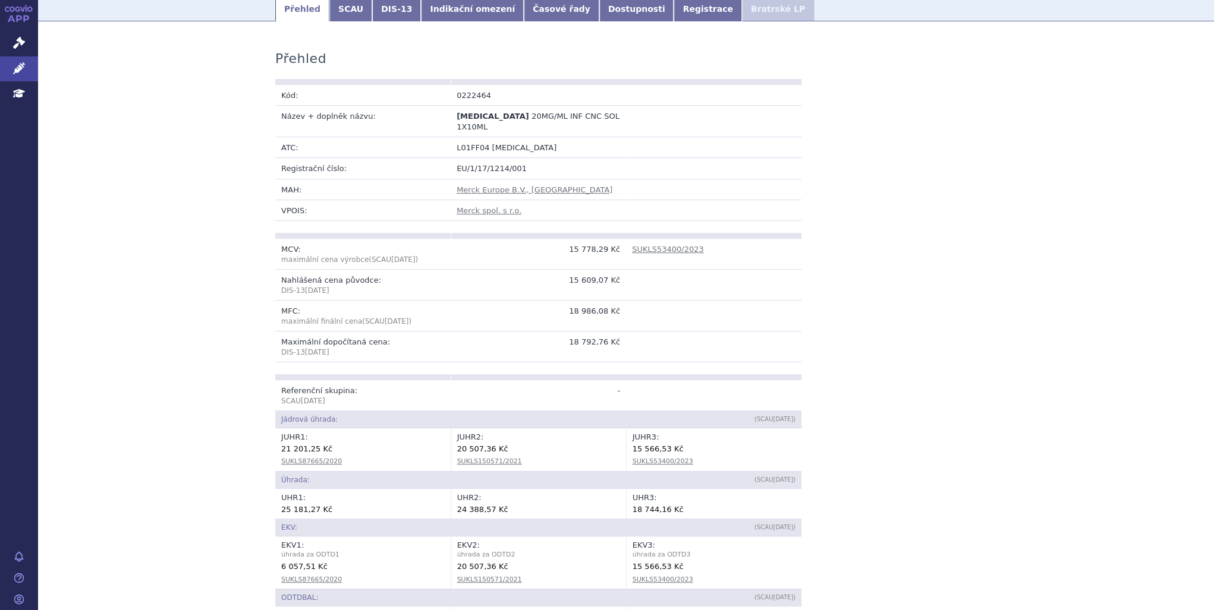
scroll to position [75, 0]
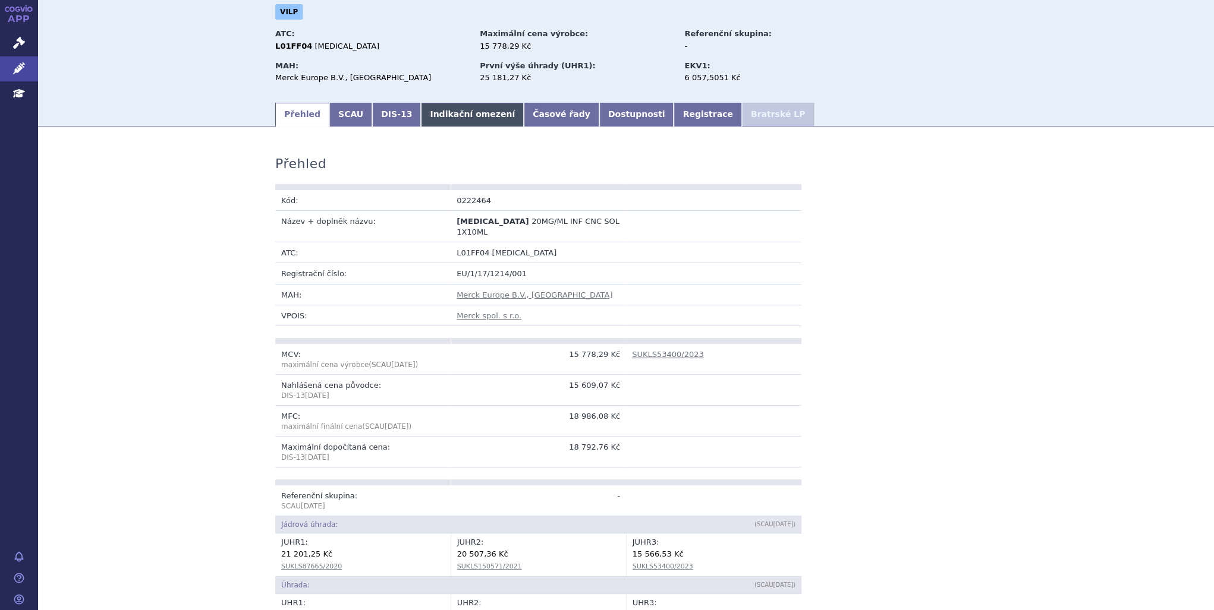
click at [421, 124] on link "Indikační omezení" at bounding box center [472, 115] width 103 height 24
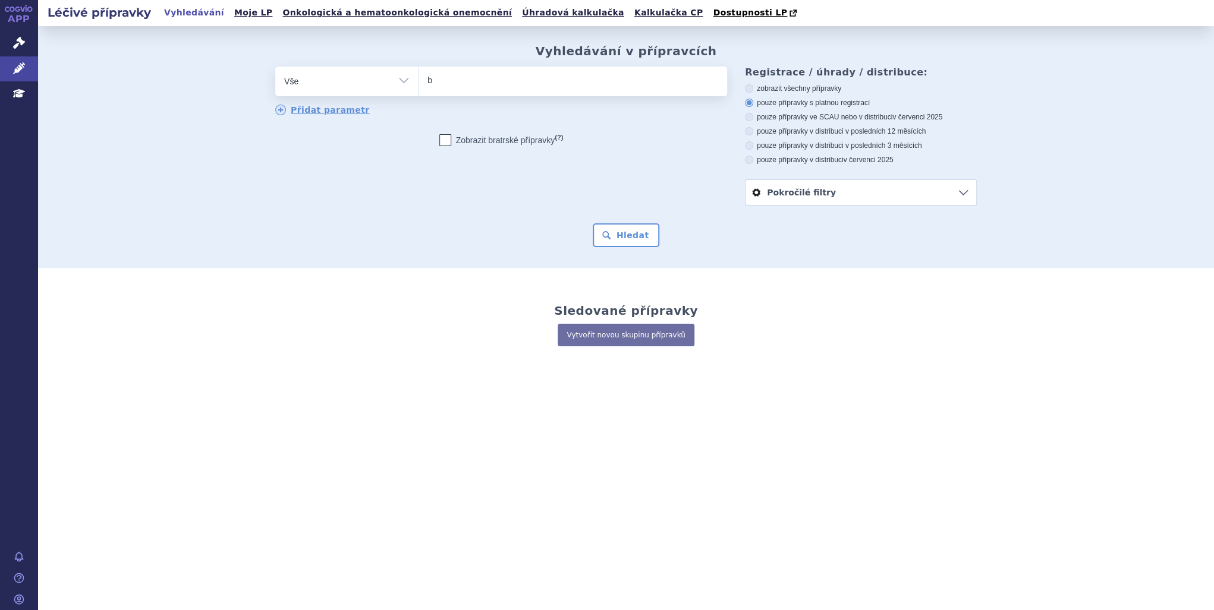
type input "ba"
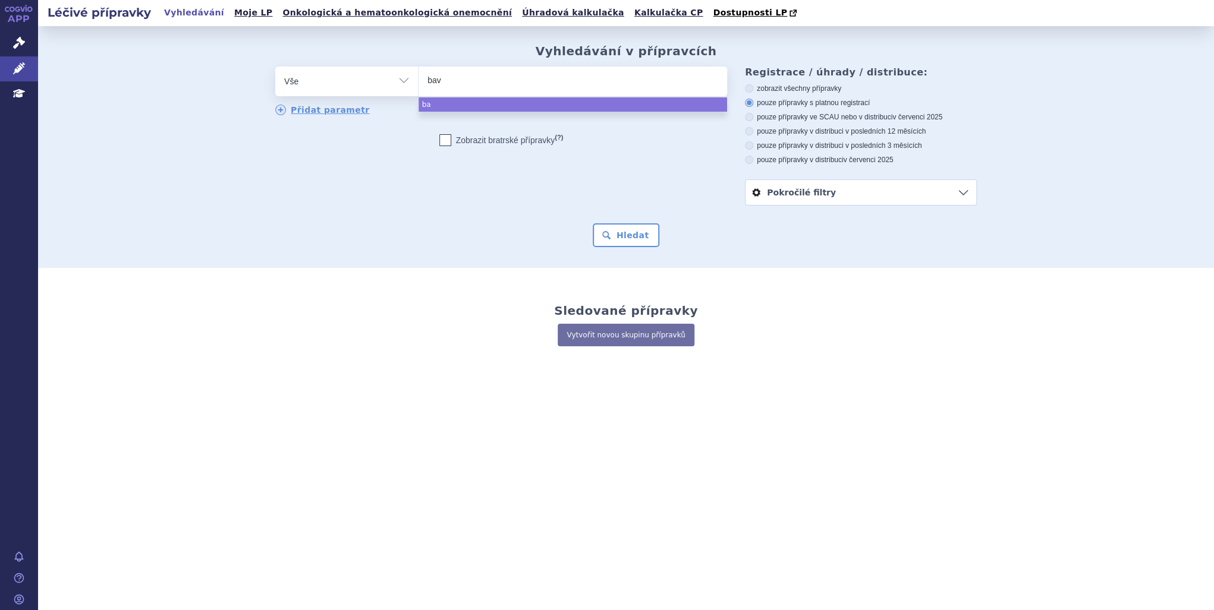
type input "bave"
type input "bavenc"
type input "bavenci"
type input "[MEDICAL_DATA]"
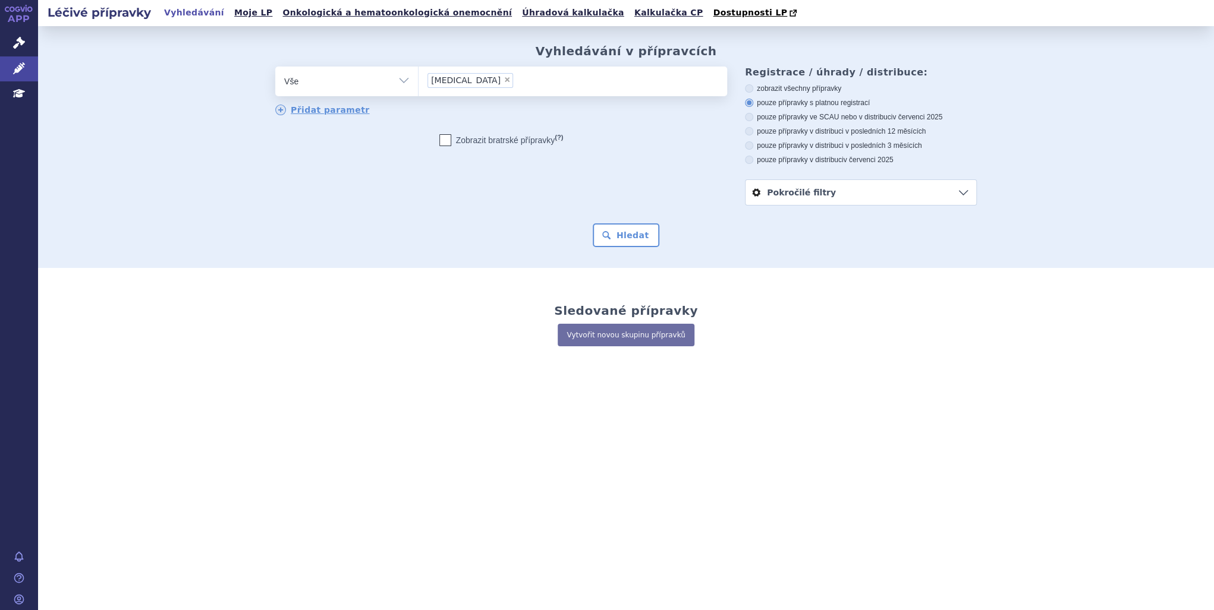
select select "[MEDICAL_DATA]"
click at [649, 247] on button "Hledat" at bounding box center [626, 235] width 67 height 24
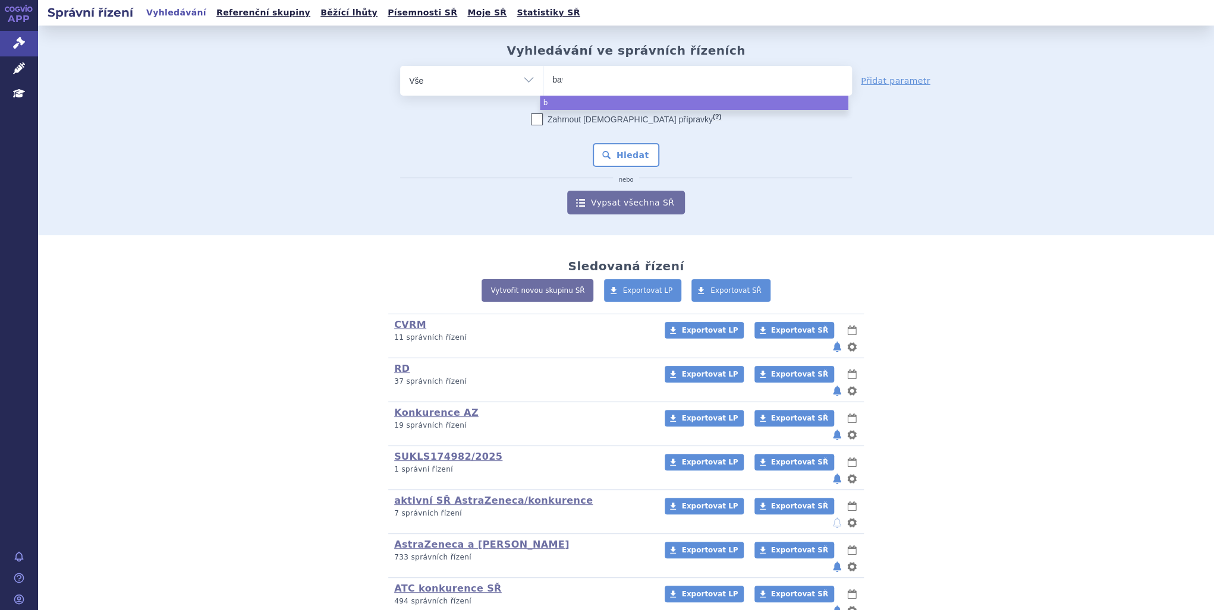
type input "bave"
type input "bavenc"
type input "bavenci"
type input "[MEDICAL_DATA]"
select select "[MEDICAL_DATA]"
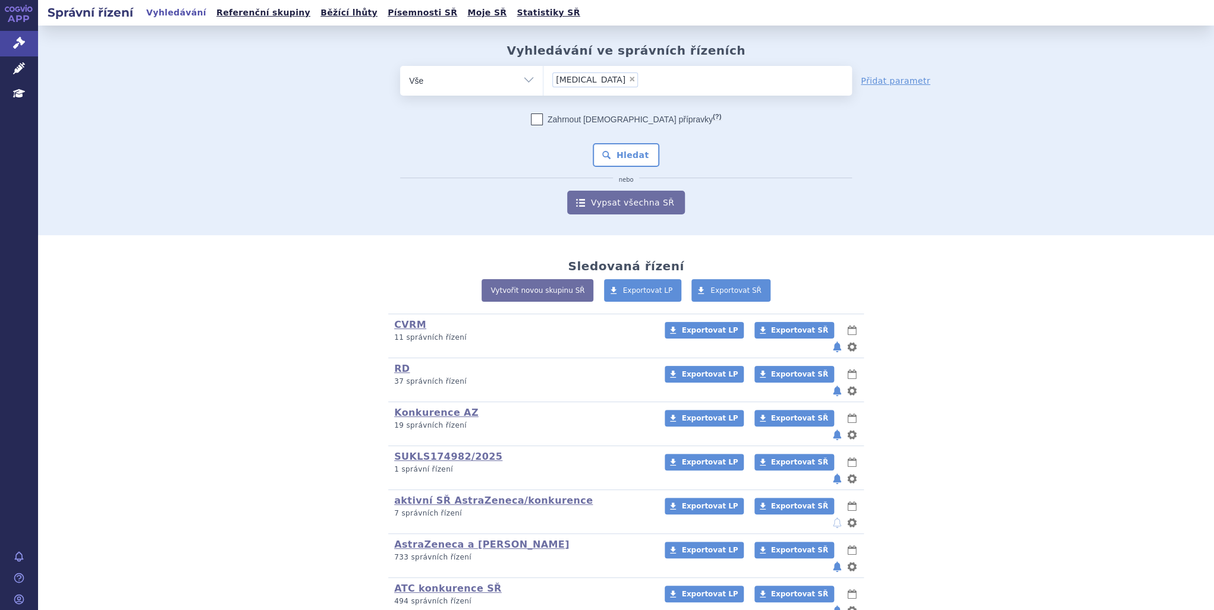
click at [600, 138] on div "Zahrnout bratrské přípravky (?) * Pozor, hledání dle vyhledávacího parametru In…" at bounding box center [626, 164] width 452 height 101
click at [609, 157] on button "Hledat" at bounding box center [626, 155] width 67 height 24
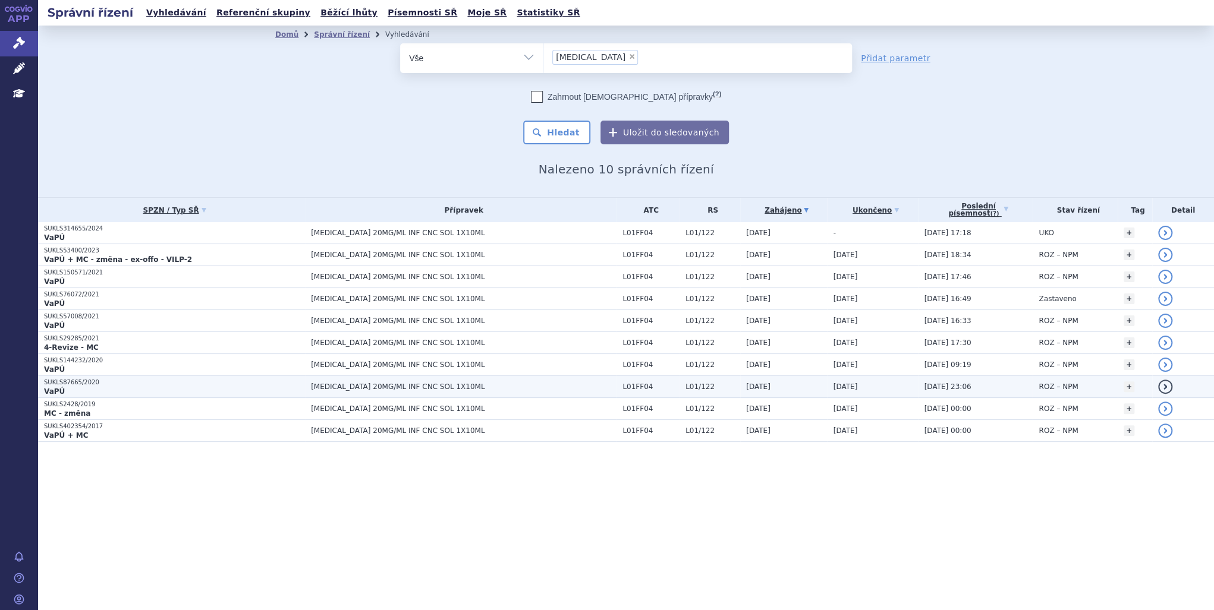
click at [974, 382] on td "[DATE] 23:06" at bounding box center [975, 387] width 115 height 22
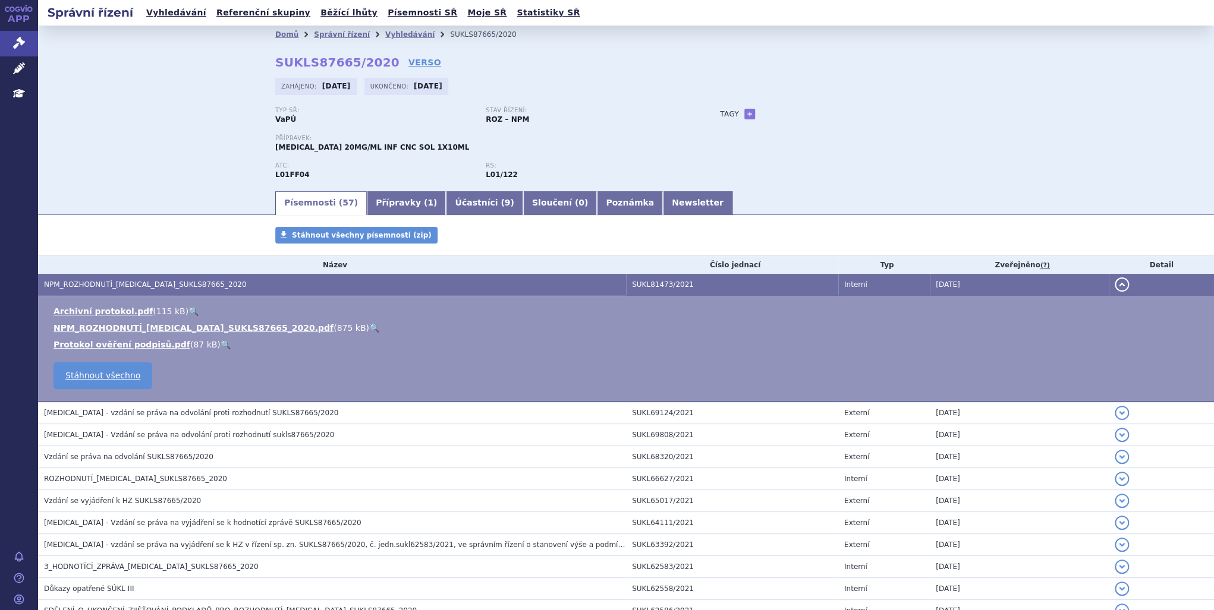
click at [369, 333] on link "🔍" at bounding box center [374, 328] width 10 height 10
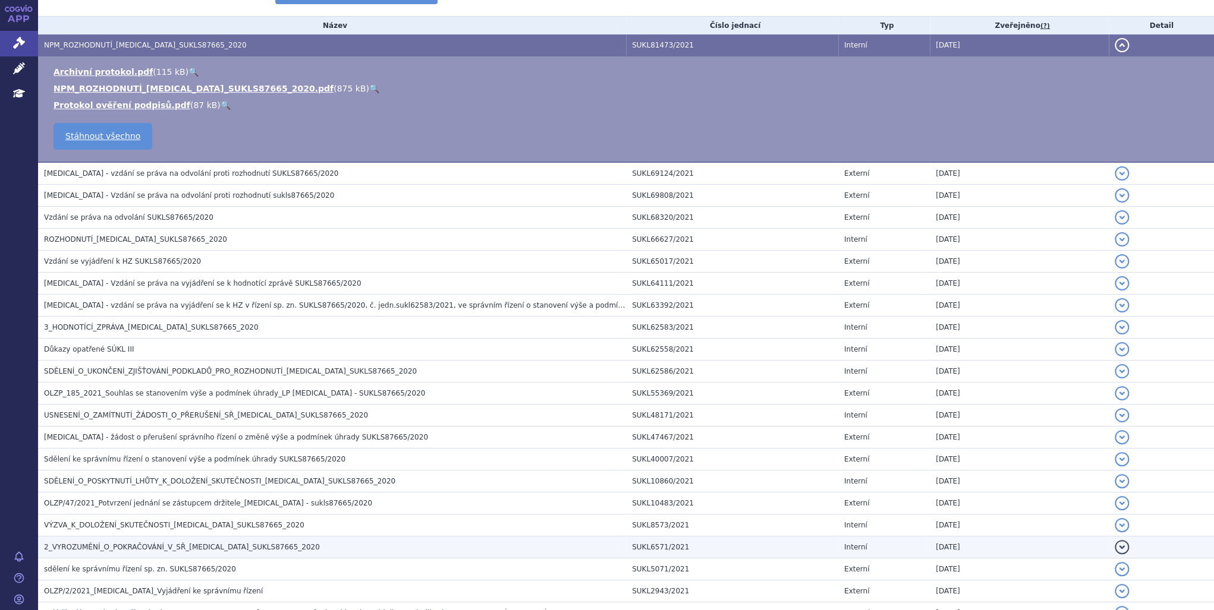
scroll to position [1088, 0]
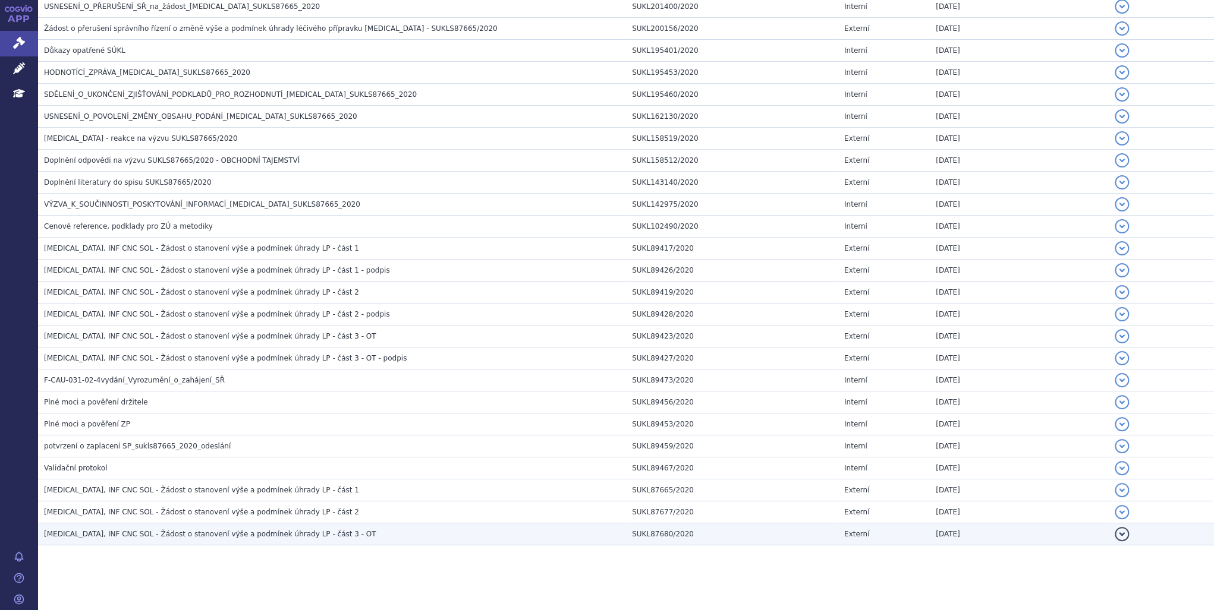
click at [346, 528] on h3 "[MEDICAL_DATA], INF CNC SOL - Žádost o stanovení výše a podmínek úhrady LP - čá…" at bounding box center [335, 534] width 582 height 12
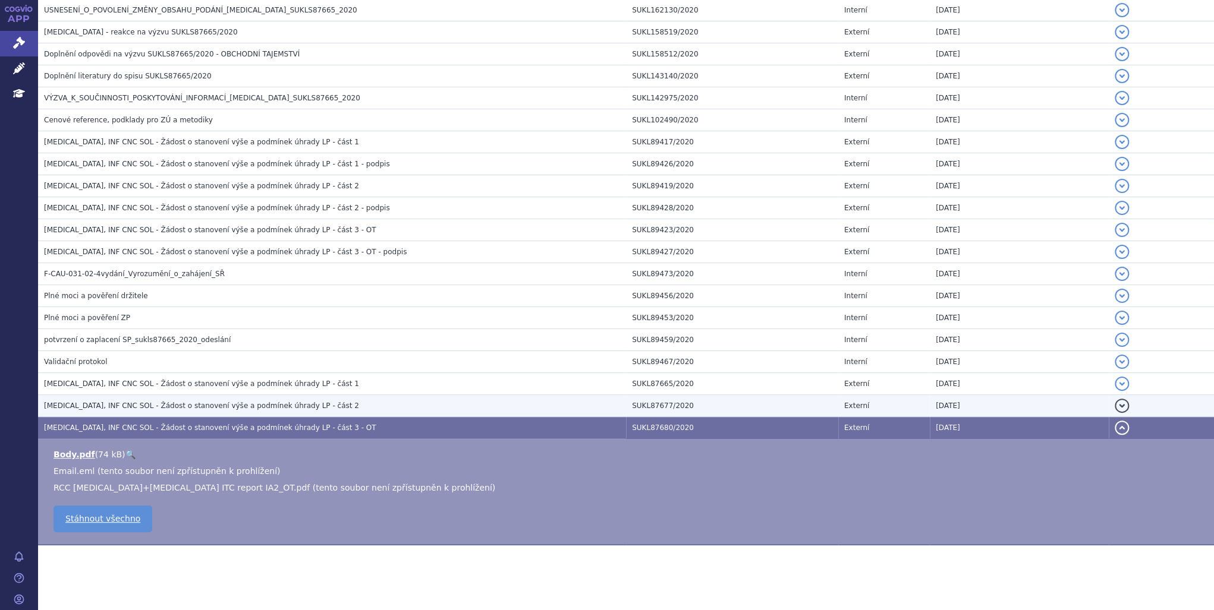
click at [309, 400] on h3 "[MEDICAL_DATA], INF CNC SOL - Žádost o stanovení výše a podmínek úhrady LP - čá…" at bounding box center [335, 406] width 582 height 12
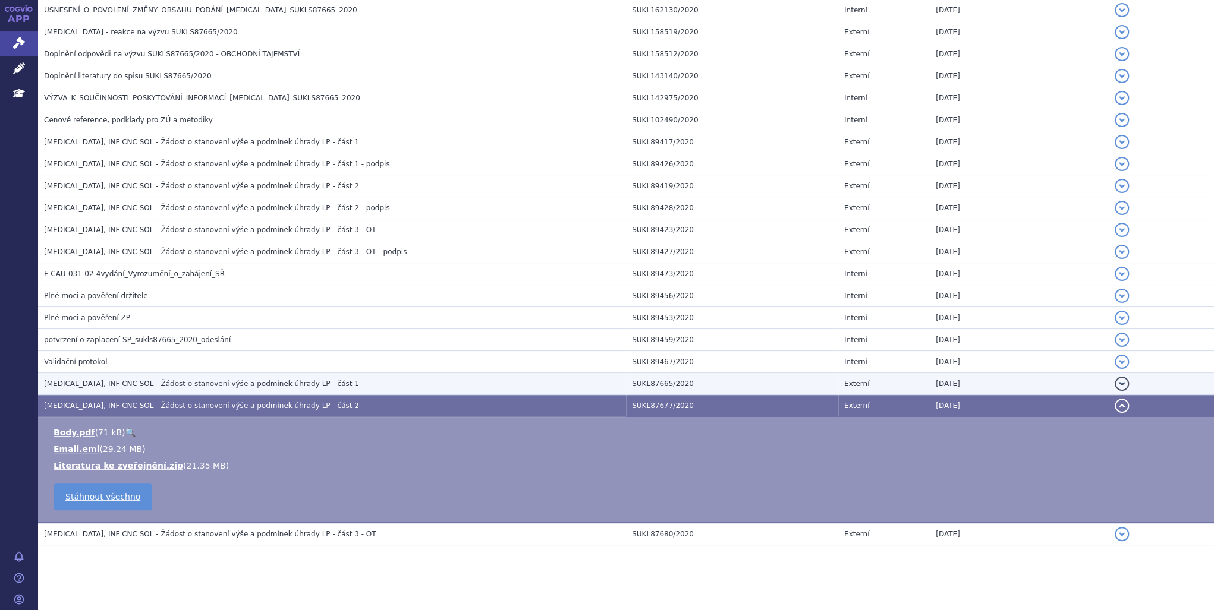
click at [314, 382] on h3 "[MEDICAL_DATA], INF CNC SOL - Žádost o stanovení výše a podmínek úhrady LP - čá…" at bounding box center [335, 384] width 582 height 12
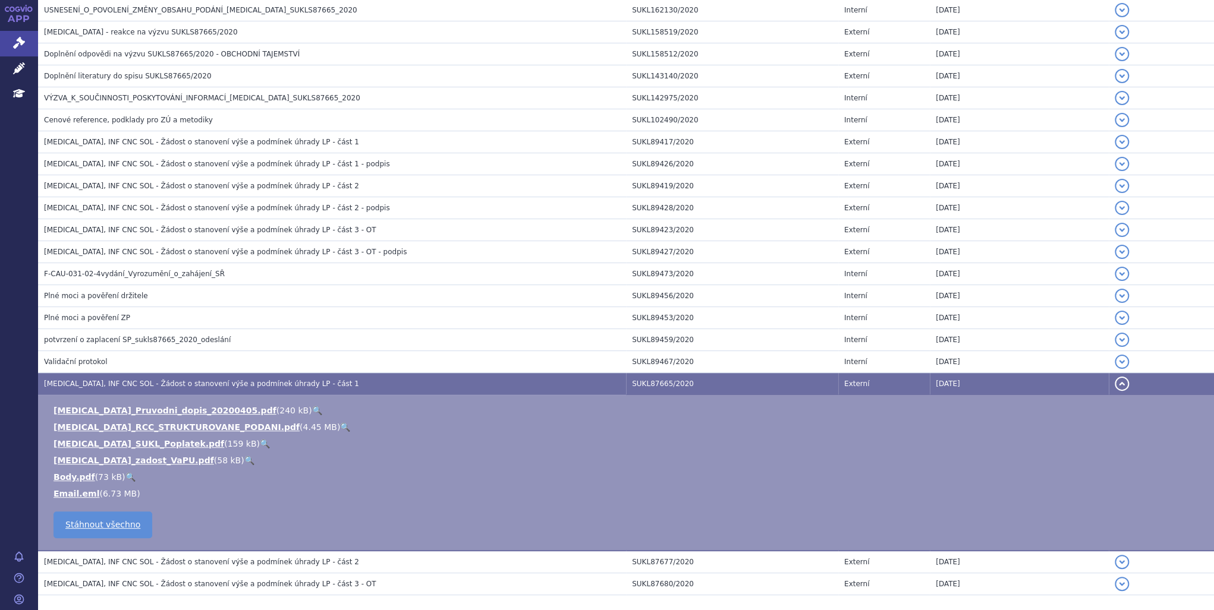
click at [340, 423] on link "🔍" at bounding box center [345, 428] width 10 height 10
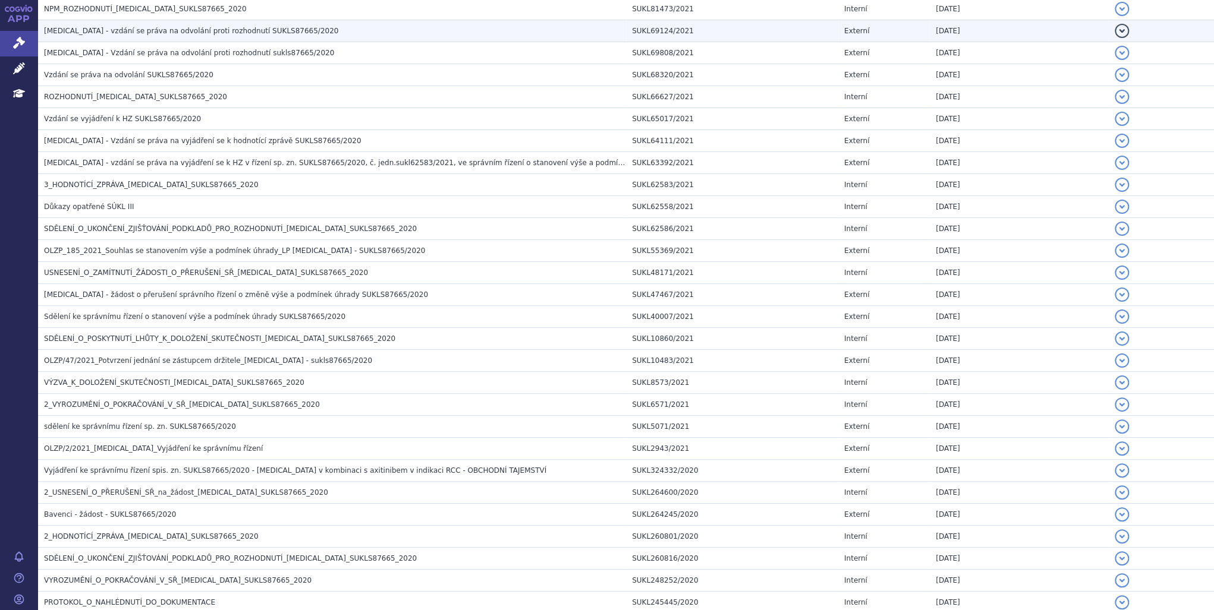
scroll to position [0, 0]
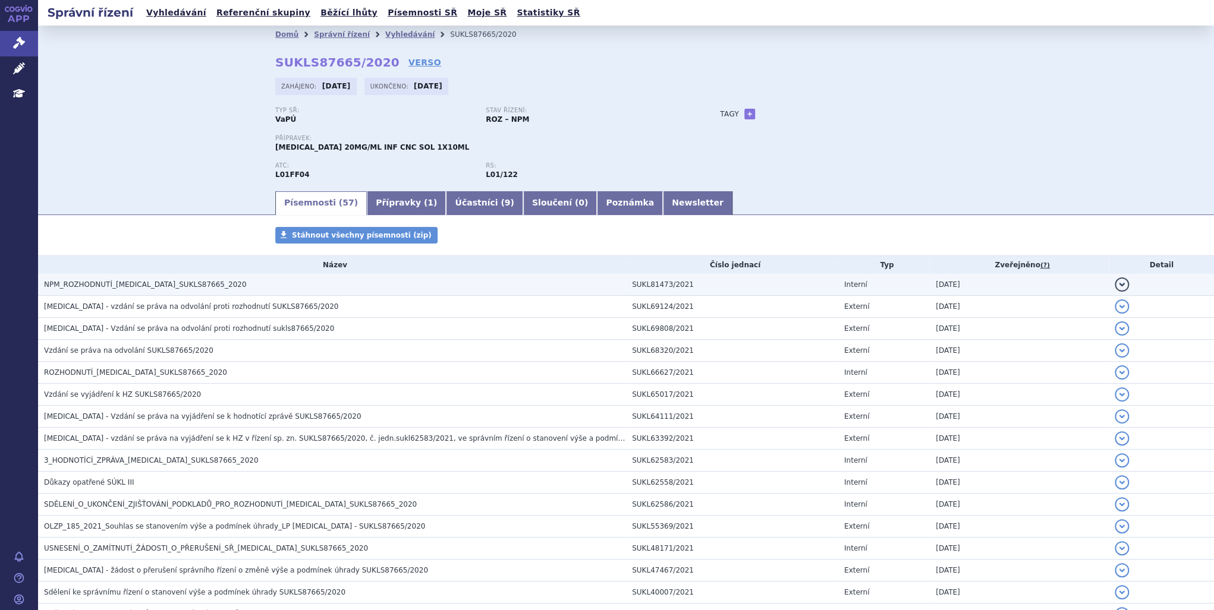
click at [195, 283] on span "NPM_ROZHODNUTÍ_[MEDICAL_DATA]_SUKLS87665_2020" at bounding box center [145, 285] width 202 height 8
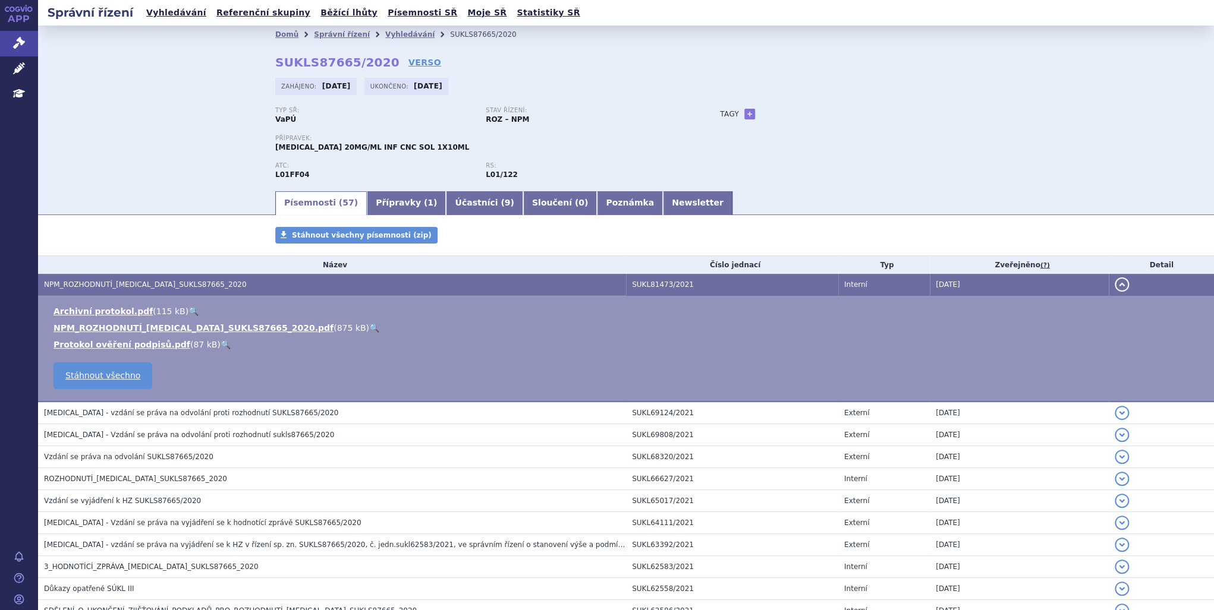
click at [369, 332] on link "🔍" at bounding box center [374, 328] width 10 height 10
